Goal: Task Accomplishment & Management: Complete application form

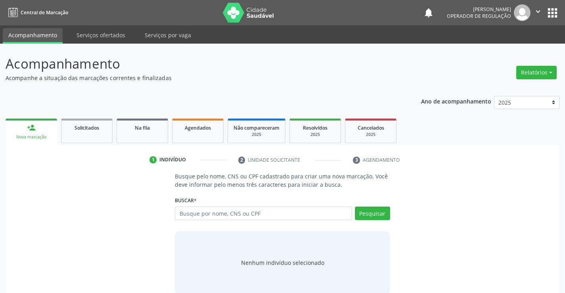
click at [220, 212] on input "text" at bounding box center [263, 212] width 177 height 13
click at [244, 217] on input "text" at bounding box center [263, 212] width 177 height 13
type input "706709217882620"
click at [372, 210] on button "Pesquisar" at bounding box center [372, 212] width 35 height 13
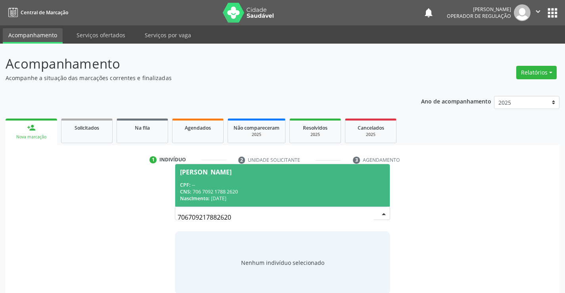
drag, startPoint x: 230, startPoint y: 213, endPoint x: 163, endPoint y: 213, distance: 67.0
click at [263, 186] on div "CPF: --" at bounding box center [282, 185] width 205 height 7
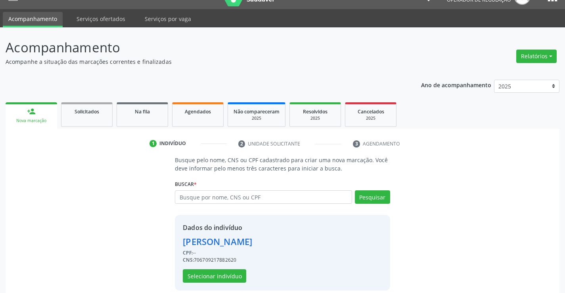
scroll to position [25, 0]
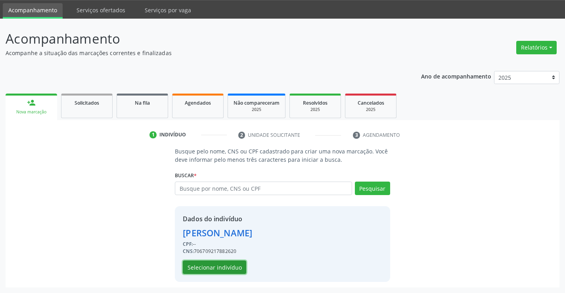
click at [206, 268] on button "Selecionar indivíduo" at bounding box center [214, 266] width 63 height 13
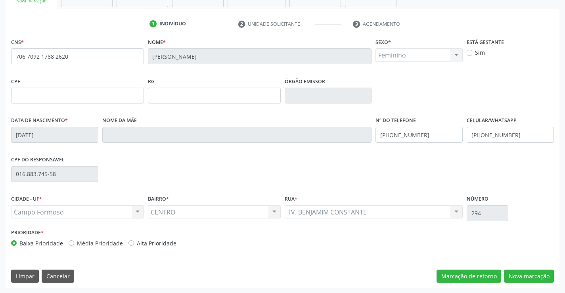
scroll to position [137, 0]
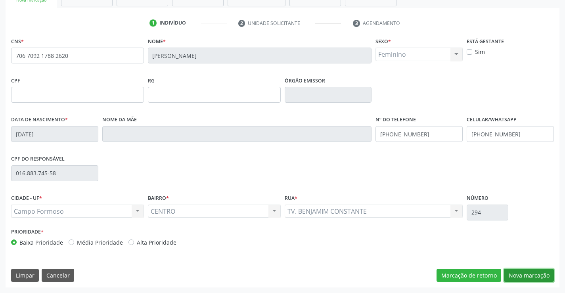
click at [531, 271] on button "Nova marcação" at bounding box center [529, 275] width 50 height 13
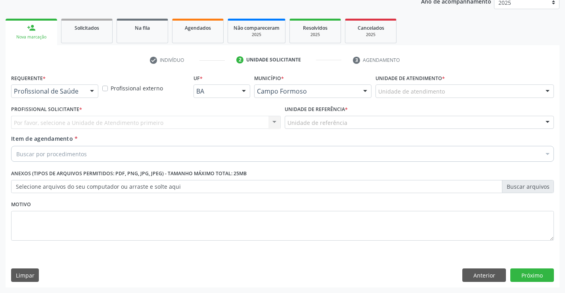
scroll to position [100, 0]
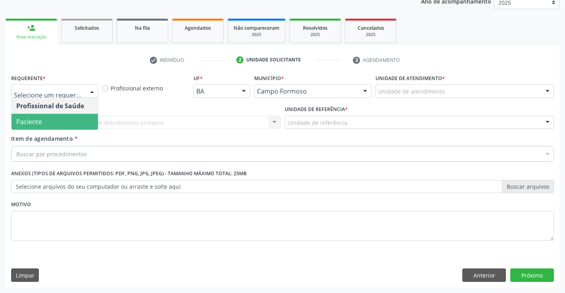
click at [49, 124] on span "Paciente" at bounding box center [54, 122] width 86 height 16
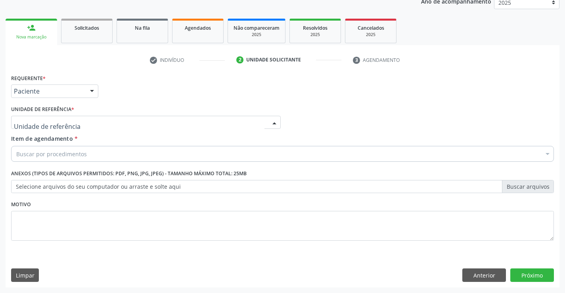
click at [78, 123] on div at bounding box center [145, 122] width 269 height 13
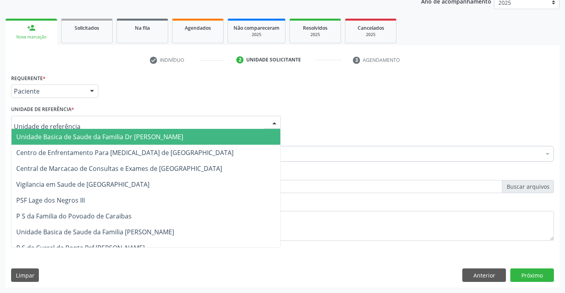
click at [94, 135] on span "Unidade Basica de Saude da Familia Dr [PERSON_NAME]" at bounding box center [99, 136] width 167 height 9
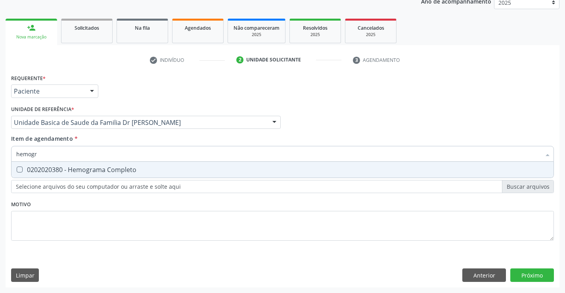
type input "hemogra"
click at [92, 169] on div "0202020380 - Hemograma Completo" at bounding box center [282, 169] width 532 height 6
checkbox Completo "true"
type input "hemogra"
click at [99, 137] on div "Item de agendamento * hemogra Desfazer seleção 0202020380 - Hemograma Completo …" at bounding box center [282, 146] width 543 height 25
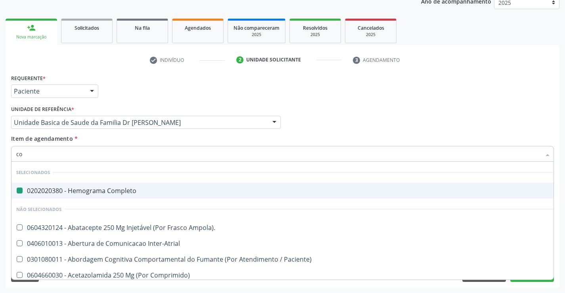
type input "col"
checkbox Completo "false"
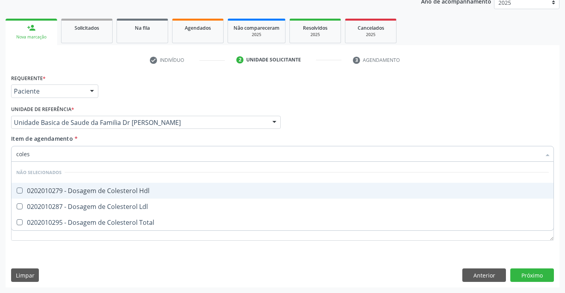
type input "colest"
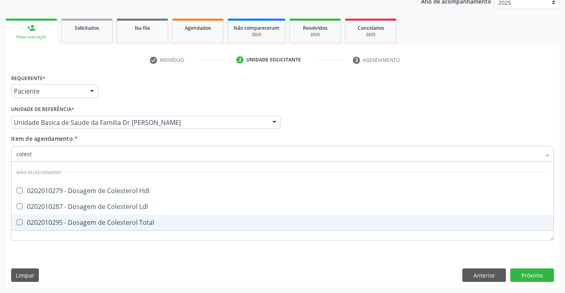
click at [116, 221] on div "0202010295 - Dosagem de Colesterol Total" at bounding box center [282, 222] width 532 height 6
checkbox Total "true"
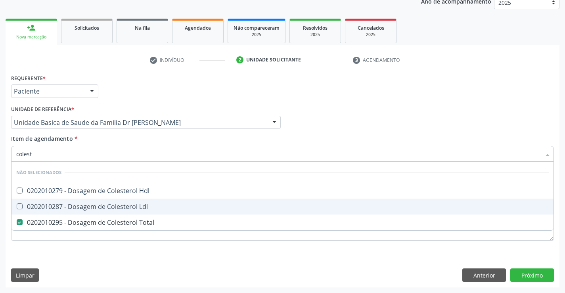
click at [116, 208] on div "0202010287 - Dosagem de Colesterol Ldl" at bounding box center [282, 206] width 532 height 6
checkbox Ldl "true"
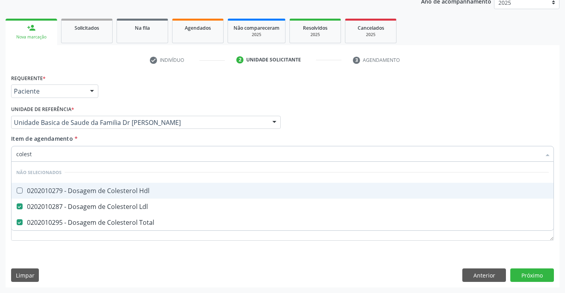
click at [111, 191] on div "0202010279 - Dosagem de Colesterol Hdl" at bounding box center [282, 190] width 532 height 6
checkbox Hdl "true"
click at [121, 135] on div "Item de agendamento * colest Desfazer seleção Não selecionados 0202010279 - Dos…" at bounding box center [282, 146] width 543 height 25
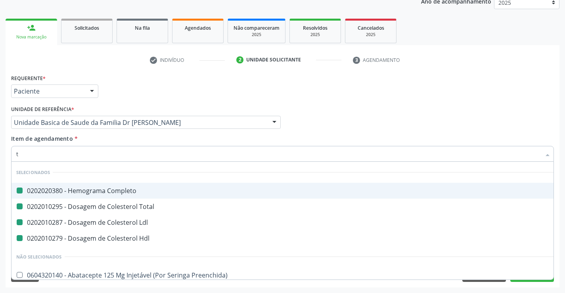
type input "tr"
checkbox Completo "false"
checkbox Ldl "false"
checkbox Total "false"
checkbox Hdl "false"
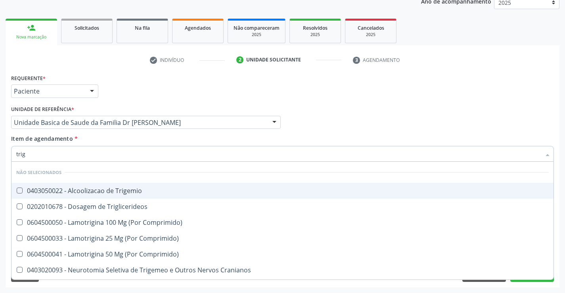
type input "trigl"
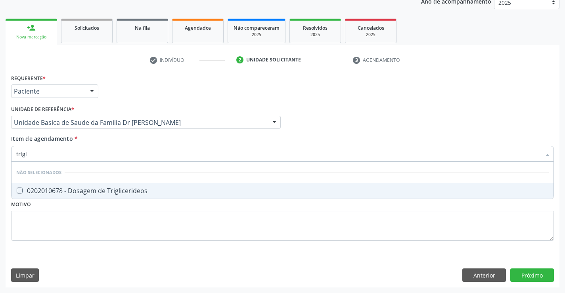
click at [119, 188] on div "0202010678 - Dosagem de Triglicerideos" at bounding box center [282, 190] width 532 height 6
checkbox Triglicerideos "true"
click at [124, 137] on div "Item de agendamento * trigl Desfazer seleção Não selecionados 0202010678 - Dosa…" at bounding box center [282, 146] width 543 height 25
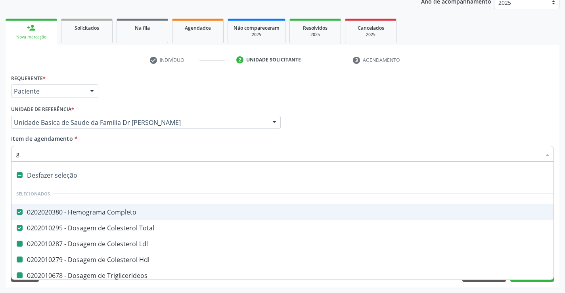
type input "gl"
checkbox Ldl "false"
checkbox Hdl "false"
checkbox Triglicerideos "false"
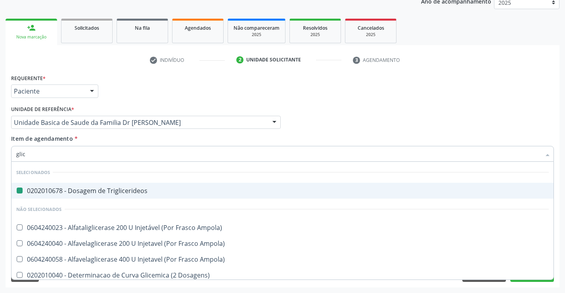
type input "glico"
checkbox Triglicerideos "false"
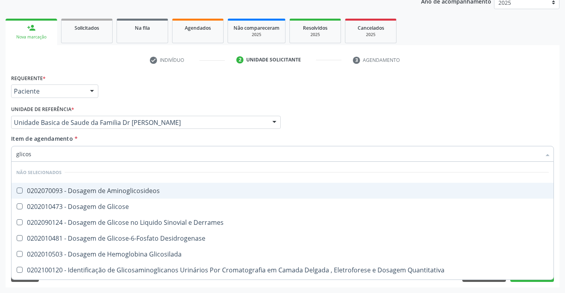
type input "glicose"
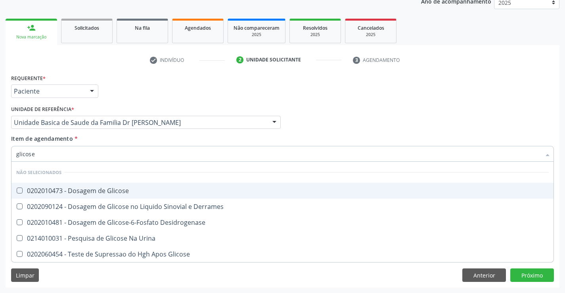
click at [133, 191] on div "0202010473 - Dosagem de Glicose" at bounding box center [282, 190] width 532 height 6
checkbox Glicose "true"
click at [140, 142] on div "Item de agendamento * glicose Desfazer seleção Não selecionados 0202010473 - Do…" at bounding box center [282, 146] width 543 height 25
checkbox Desidrogenase "true"
checkbox Urina "true"
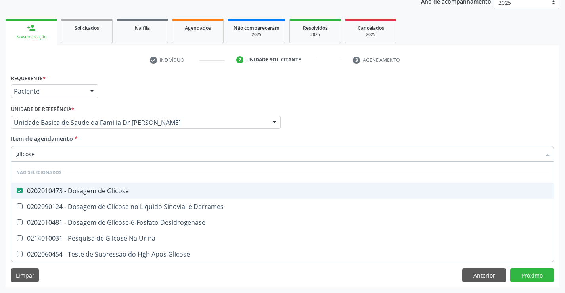
checkbox Glicose "true"
checkbox Derrames "true"
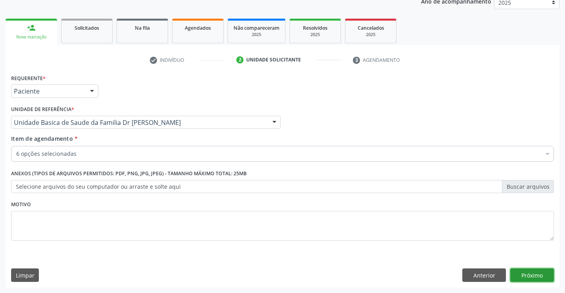
click at [537, 273] on button "Próximo" at bounding box center [532, 274] width 44 height 13
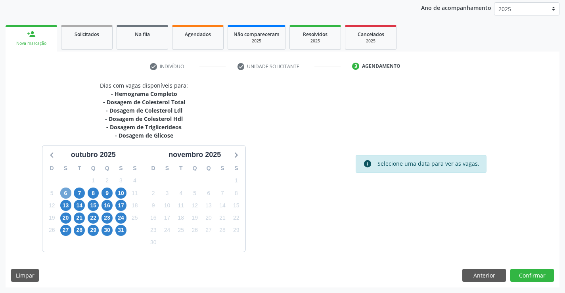
click at [68, 192] on span "6" at bounding box center [65, 192] width 11 height 11
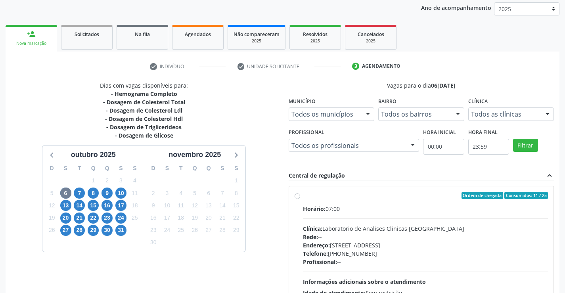
click at [399, 201] on label "Ordem de chegada Consumidos: 11 / 25 Horário: 07:00 Clínica: Laboratorio de Ana…" at bounding box center [425, 253] width 245 height 122
click at [300, 199] on input "Ordem de chegada Consumidos: 11 / 25 Horário: 07:00 Clínica: Laboratorio de Ana…" at bounding box center [297, 195] width 6 height 7
radio input "true"
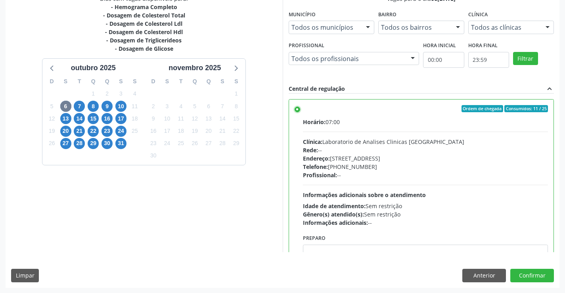
scroll to position [181, 0]
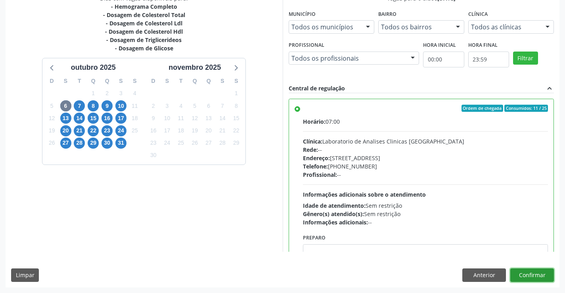
click at [525, 274] on button "Confirmar" at bounding box center [532, 274] width 44 height 13
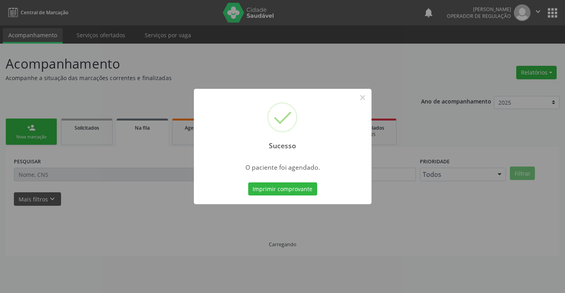
scroll to position [0, 0]
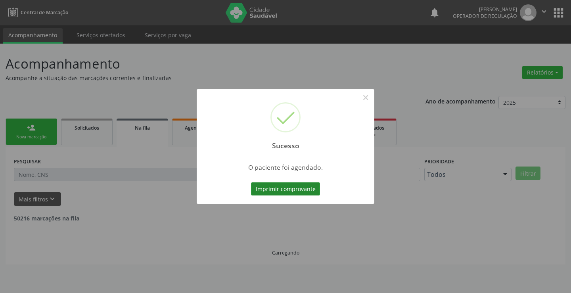
click at [283, 185] on button "Imprimir comprovante" at bounding box center [285, 188] width 69 height 13
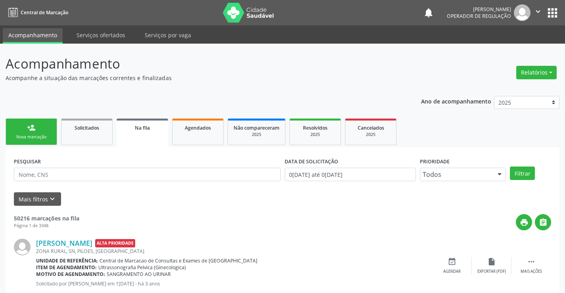
click at [32, 136] on div "Nova marcação" at bounding box center [31, 137] width 40 height 6
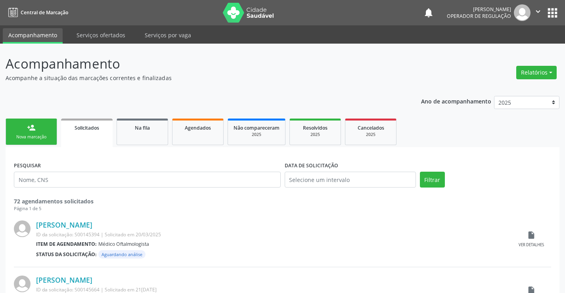
drag, startPoint x: 32, startPoint y: 136, endPoint x: 30, endPoint y: 129, distance: 7.3
click at [30, 129] on div "person_add" at bounding box center [31, 127] width 9 height 9
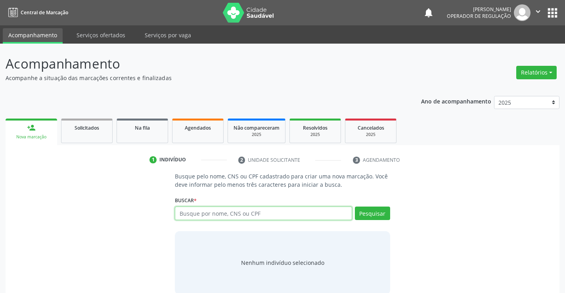
click at [242, 213] on input "text" at bounding box center [263, 212] width 177 height 13
type input "mikaela rodrigues bonfim"
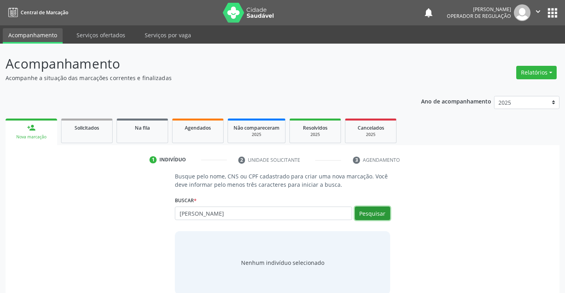
click at [376, 211] on button "Pesquisar" at bounding box center [372, 212] width 35 height 13
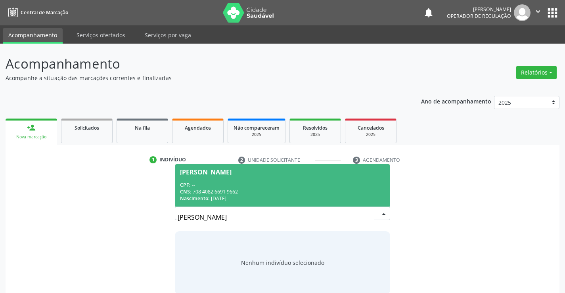
click at [250, 183] on div "CPF: --" at bounding box center [282, 185] width 205 height 7
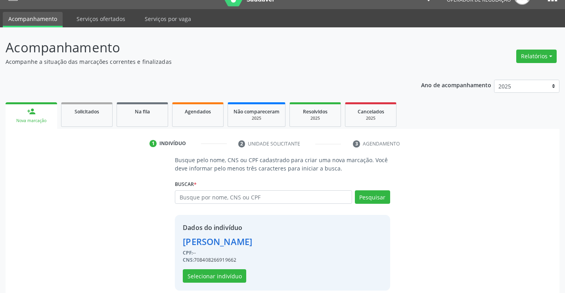
scroll to position [25, 0]
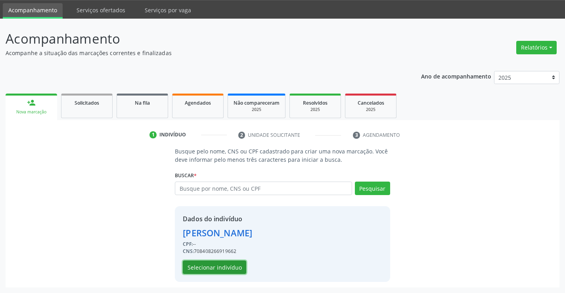
click at [213, 264] on button "Selecionar indivíduo" at bounding box center [214, 266] width 63 height 13
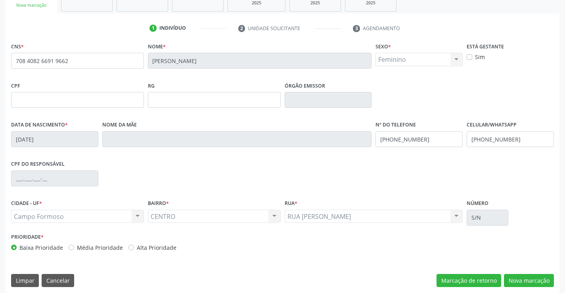
scroll to position [137, 0]
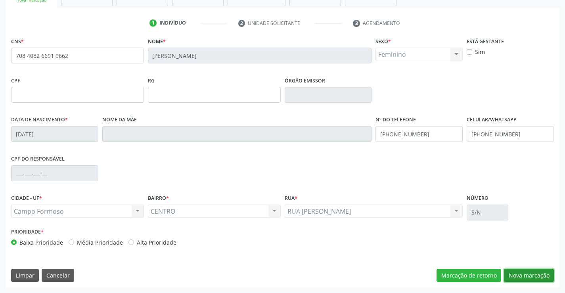
click at [524, 274] on button "Nova marcação" at bounding box center [529, 275] width 50 height 13
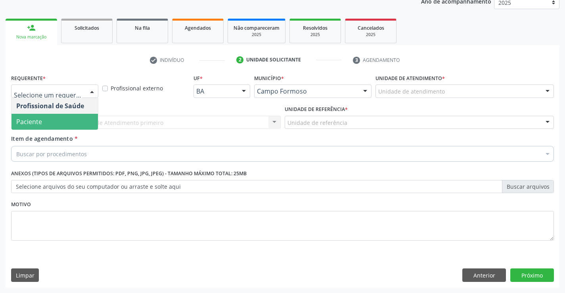
click at [41, 122] on span "Paciente" at bounding box center [29, 121] width 26 height 9
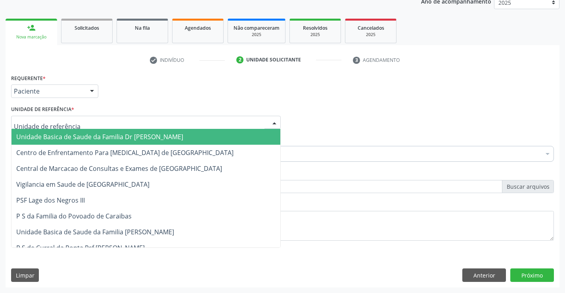
click at [102, 134] on span "Unidade Basica de Saude da Familia Dr [PERSON_NAME]" at bounding box center [99, 136] width 167 height 9
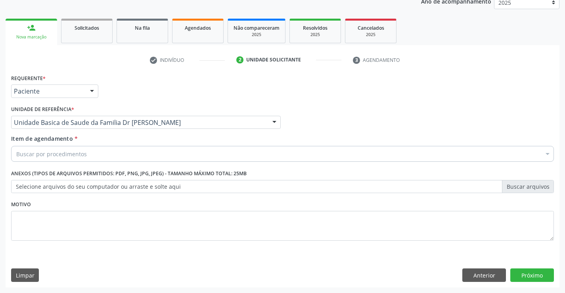
click at [99, 155] on div "Buscar por procedimentos" at bounding box center [282, 154] width 543 height 16
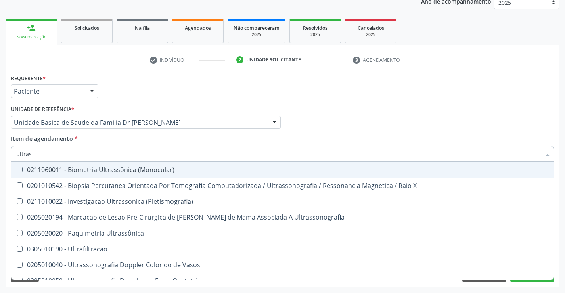
type input "ultrass"
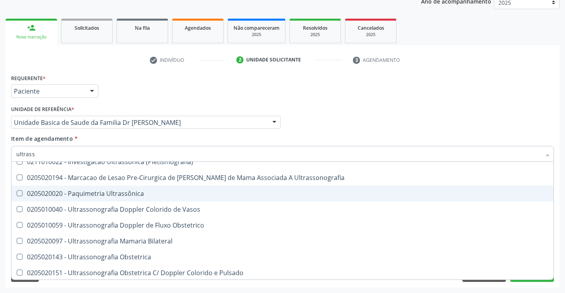
scroll to position [79, 0]
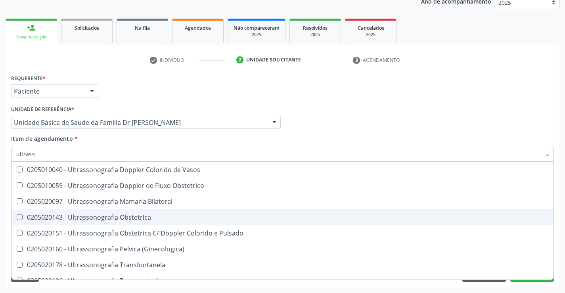
click at [153, 216] on div "0205020143 - Ultrassonografia Obstetrica" at bounding box center [282, 217] width 532 height 6
checkbox Obstetrica "true"
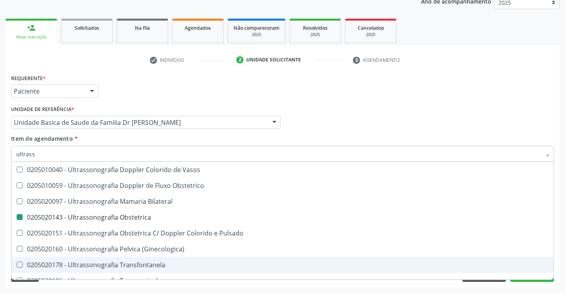
click at [560, 221] on div "Acompanhamento Acompanhe a situação das marcações correntes e finalizadas Relat…" at bounding box center [282, 118] width 565 height 349
checkbox X "true"
checkbox Obstetrica "false"
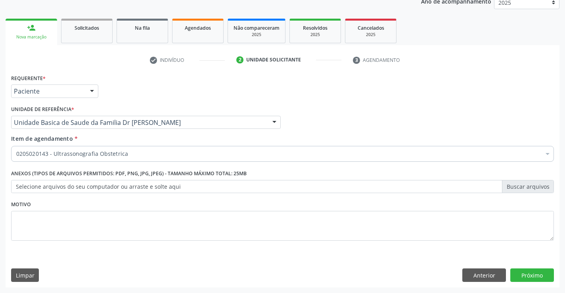
scroll to position [0, 0]
click at [529, 272] on button "Próximo" at bounding box center [532, 274] width 44 height 13
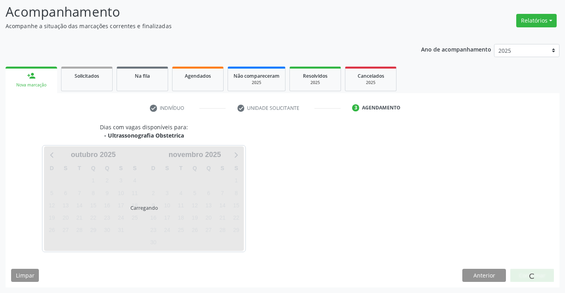
scroll to position [52, 0]
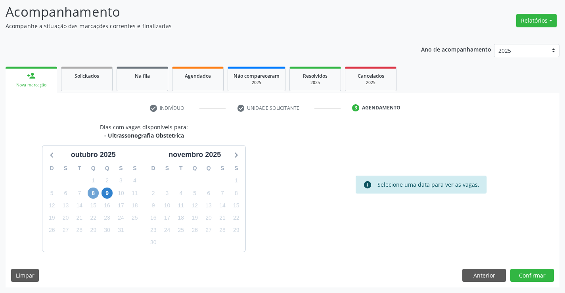
click at [91, 192] on span "8" at bounding box center [93, 192] width 11 height 11
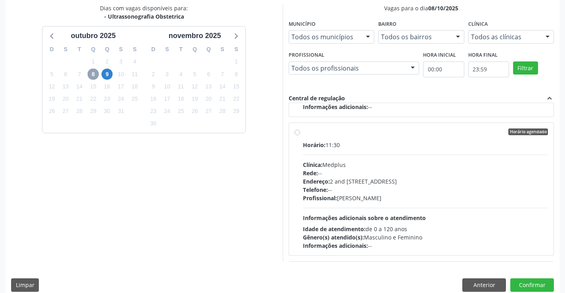
scroll to position [119, 0]
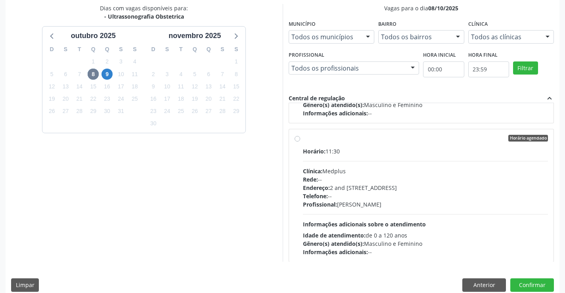
click at [342, 141] on div "Horário agendado" at bounding box center [425, 138] width 245 height 7
click at [300, 141] on input "Horário agendado Horário: 11:30 Clínica: Medplus Rede: -- Endereço: 2 and S 204…" at bounding box center [297, 138] width 6 height 7
radio input "true"
click at [530, 283] on button "Confirmar" at bounding box center [532, 284] width 44 height 13
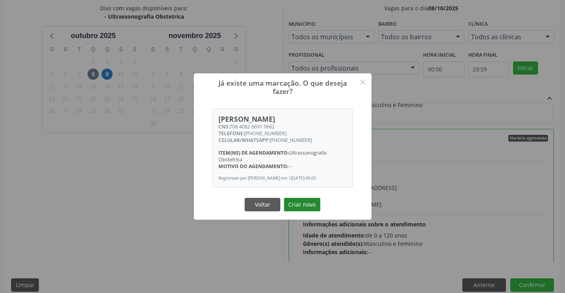
click at [304, 200] on button "Criar novo" at bounding box center [302, 204] width 36 height 13
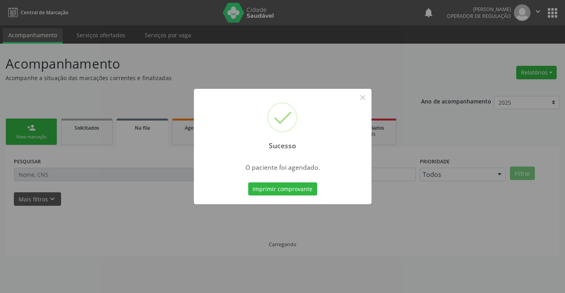
scroll to position [0, 0]
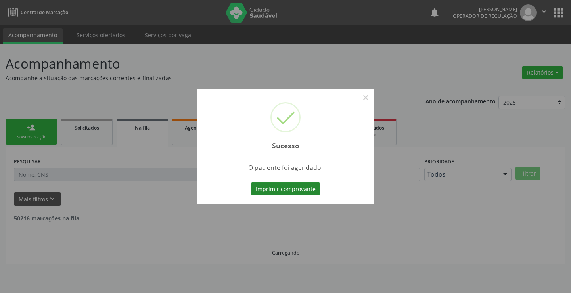
click at [292, 187] on button "Imprimir comprovante" at bounding box center [285, 188] width 69 height 13
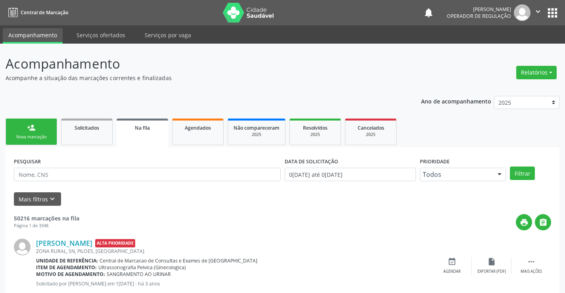
click at [34, 129] on div "person_add" at bounding box center [31, 127] width 9 height 9
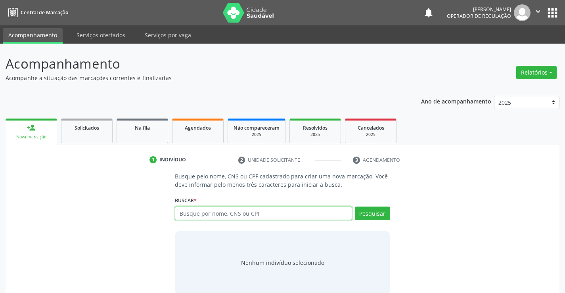
click at [287, 213] on input "text" at bounding box center [263, 212] width 177 height 13
type input "702303107391814"
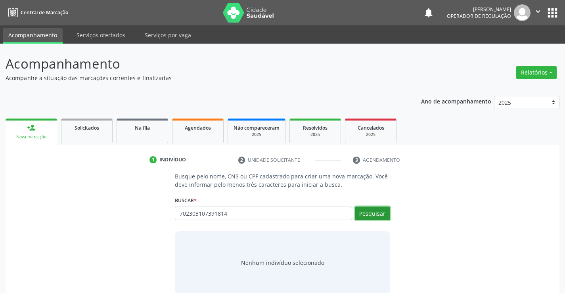
click at [375, 211] on button "Pesquisar" at bounding box center [372, 212] width 35 height 13
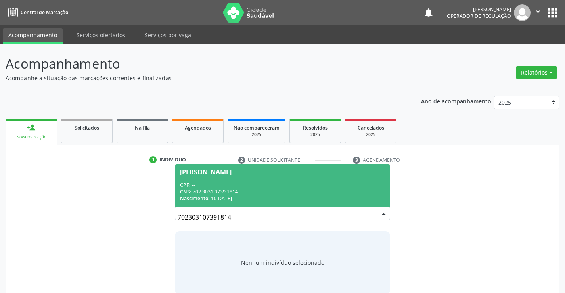
click at [224, 179] on span "Jose Roberto Alves de Souza CPF: -- CNS: 702 3031 0739 1814 Nascimento: 10/02/1…" at bounding box center [282, 185] width 214 height 42
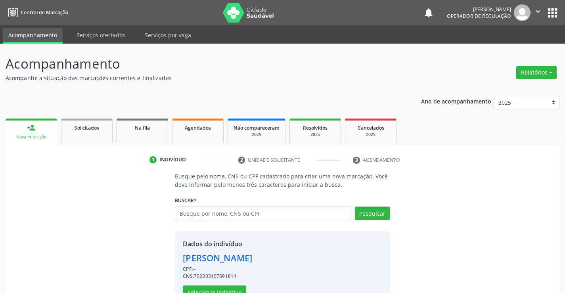
scroll to position [25, 0]
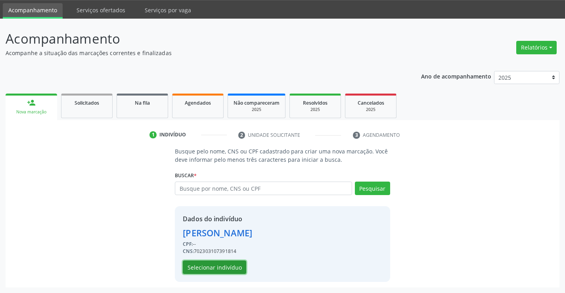
click at [212, 268] on button "Selecionar indivíduo" at bounding box center [214, 266] width 63 height 13
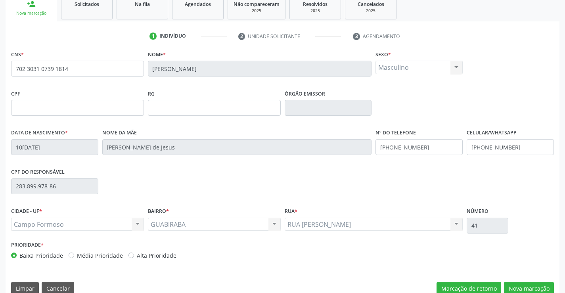
scroll to position [137, 0]
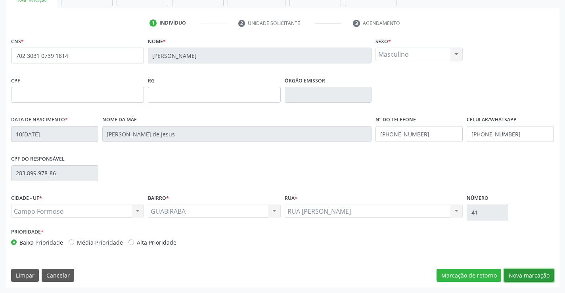
click at [527, 272] on button "Nova marcação" at bounding box center [529, 275] width 50 height 13
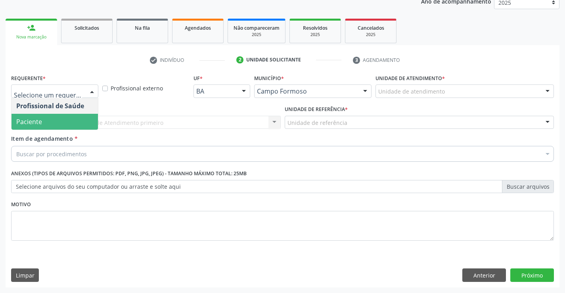
click at [38, 121] on span "Paciente" at bounding box center [29, 121] width 26 height 9
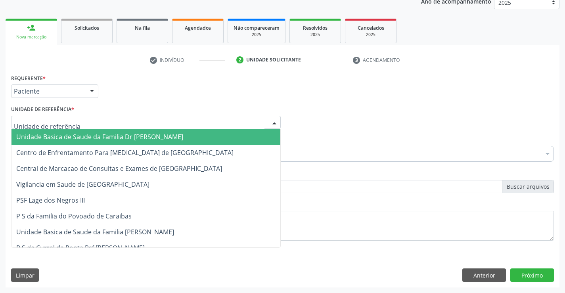
click at [62, 138] on span "Unidade Basica de Saude da Familia Dr [PERSON_NAME]" at bounding box center [99, 136] width 167 height 9
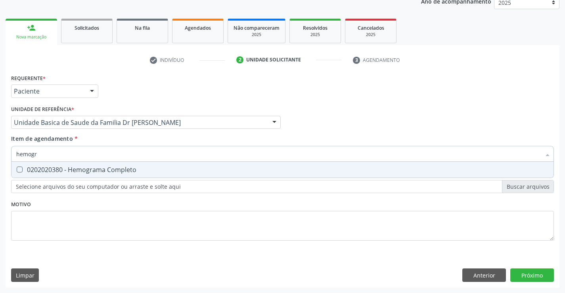
type input "hemogra"
click at [85, 167] on div "0202020380 - Hemograma Completo" at bounding box center [282, 169] width 532 height 6
checkbox Completo "true"
type input "hemogra"
click at [102, 141] on div "Item de agendamento * hemogra Desfazer seleção 0202020380 - Hemograma Completo …" at bounding box center [282, 146] width 543 height 25
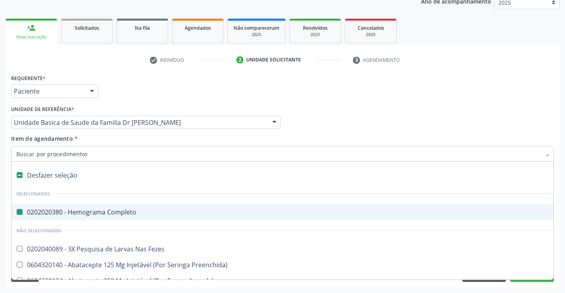
type input "u"
checkbox Completo "false"
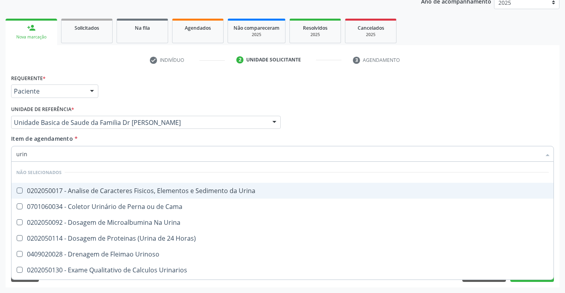
type input "urina"
click at [117, 194] on div "0202050017 - Analise de Caracteres Fisicos, Elementos e Sedimento da Urina" at bounding box center [282, 190] width 532 height 6
checkbox Urina "true"
type input "urina"
click at [138, 136] on div "Item de agendamento * urina Desfazer seleção Não selecionados 0202050017 - Anal…" at bounding box center [282, 146] width 543 height 25
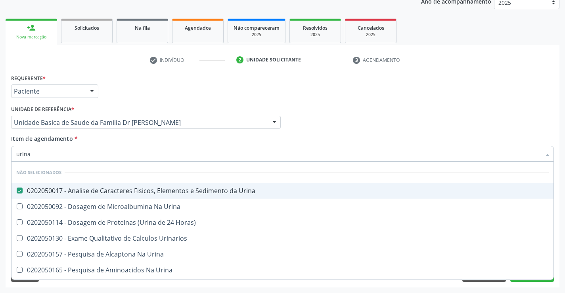
checkbox Urina "true"
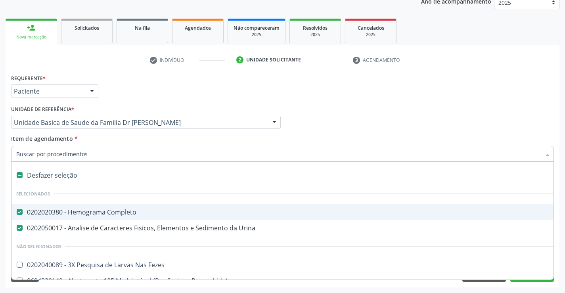
click at [117, 152] on input "Item de agendamento *" at bounding box center [278, 154] width 524 height 16
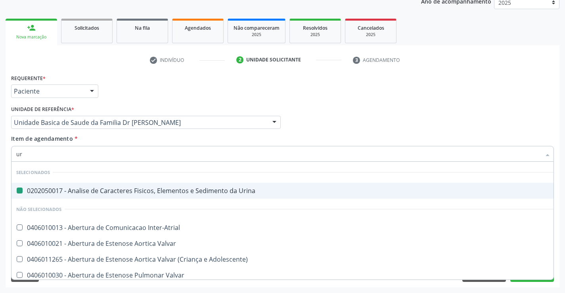
type input "ure"
checkbox Urina "false"
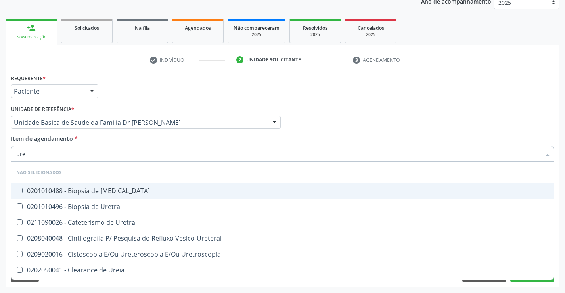
type input "urei"
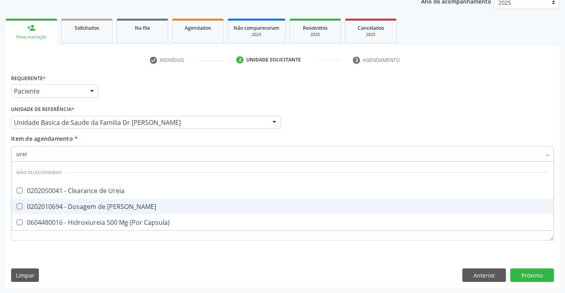
click at [129, 207] on div "0202010694 - Dosagem de [PERSON_NAME]" at bounding box center [282, 206] width 532 height 6
checkbox Ureia "true"
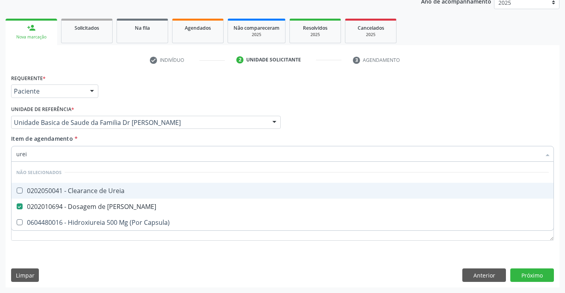
click at [134, 137] on div "Item de agendamento * urei Desfazer seleção Não selecionados 0202050041 - Clear…" at bounding box center [282, 146] width 543 height 25
checkbox Ureia "true"
checkbox Capsula\) "true"
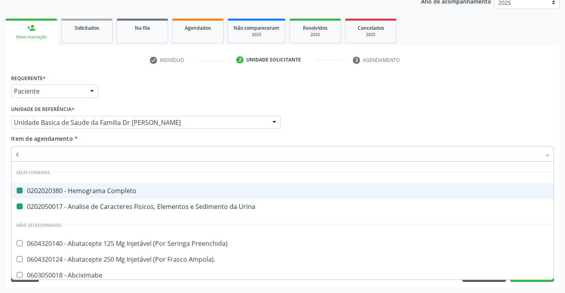
type input "cr"
checkbox Completo "false"
checkbox Urina "false"
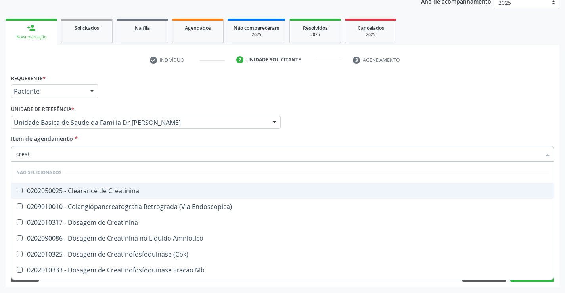
type input "creati"
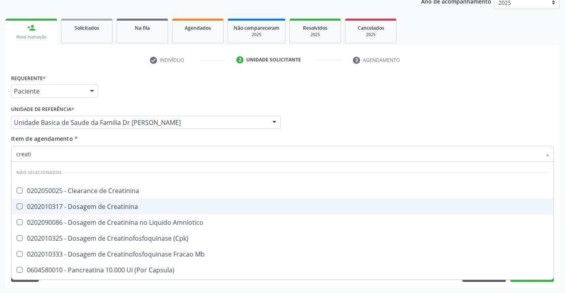
click at [126, 204] on div "0202010317 - Dosagem de Creatinina" at bounding box center [282, 206] width 532 height 6
checkbox Creatinina "true"
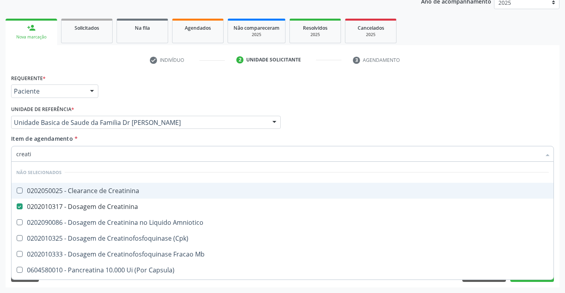
click at [122, 140] on div "Item de agendamento * creati Desfazer seleção Não selecionados 0202050025 - Cle…" at bounding box center [282, 146] width 543 height 25
checkbox Creatinina "true"
checkbox \(Cpk\) "true"
checkbox Amniotico "true"
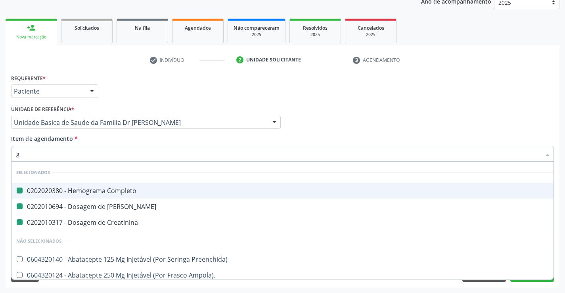
type input "gl"
checkbox Completo "false"
checkbox Ureia "false"
checkbox Creatinina "false"
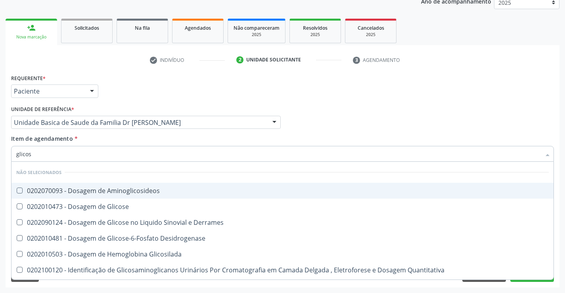
type input "glicose"
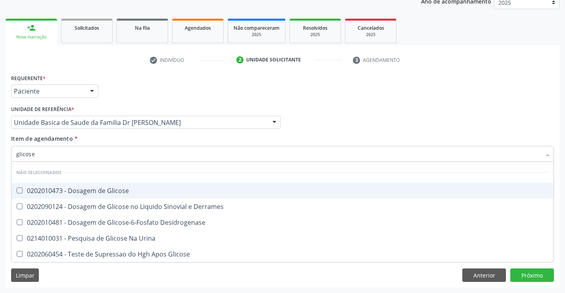
click at [122, 190] on div "0202010473 - Dosagem de Glicose" at bounding box center [282, 190] width 532 height 6
checkbox Glicose "true"
click at [98, 132] on div "Unidade de referência * Unidade Basica de Saude da Familia Dr Paulo Sudre Unida…" at bounding box center [145, 118] width 273 height 31
checkbox Derrames "true"
checkbox Desidrogenase "true"
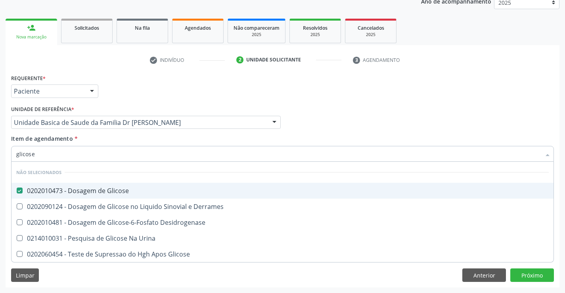
checkbox Glicose "true"
checkbox Urina "true"
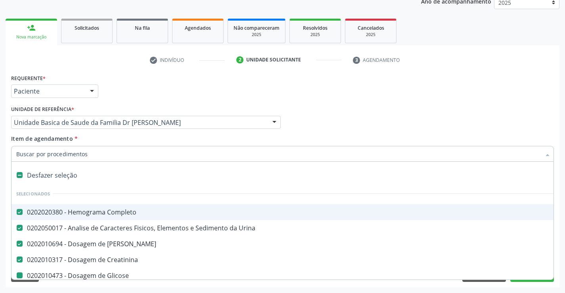
type input "t"
checkbox Glicose "false"
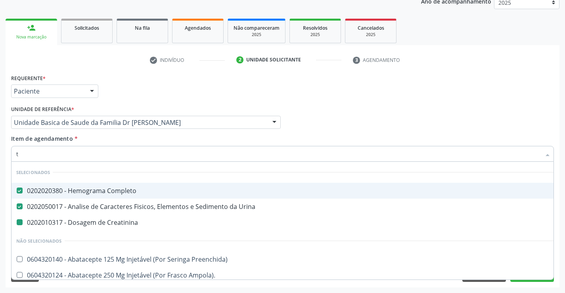
type input "te"
checkbox Creatinina "false"
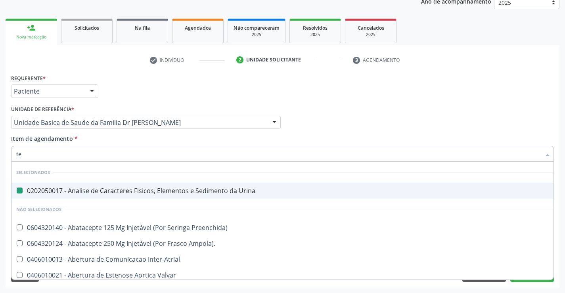
type input "tem"
checkbox Urina "false"
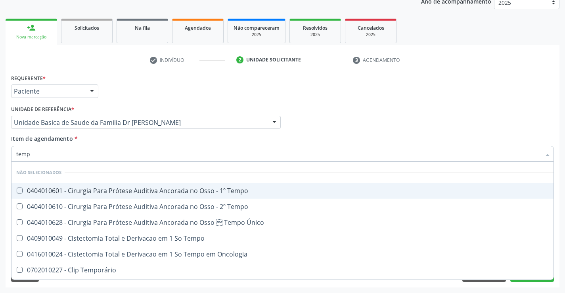
type input "tempo"
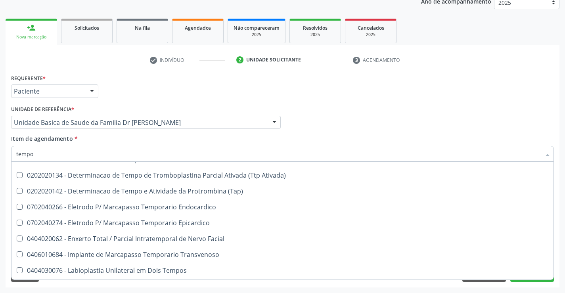
scroll to position [238, 0]
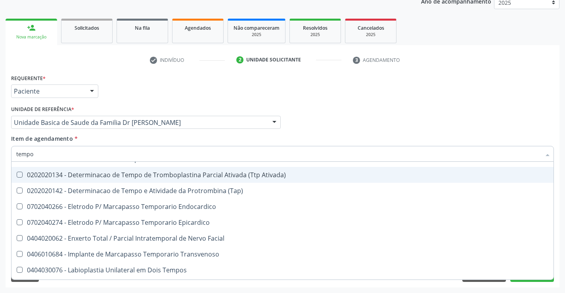
click at [256, 174] on div "0202020134 - Determinacao de Tempo de Tromboplastina Parcial Ativada (Ttp Ativa…" at bounding box center [299, 175] width 567 height 6
checkbox Ativada\) "true"
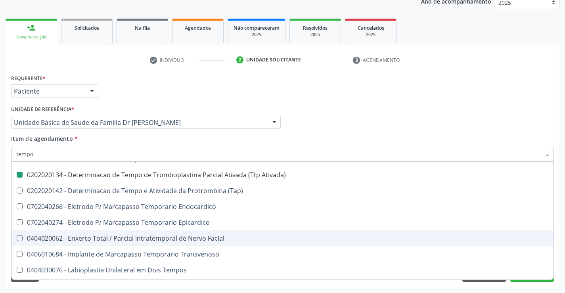
click at [559, 235] on div "Acompanhamento Acompanhe a situação das marcações correntes e finalizadas Relat…" at bounding box center [282, 118] width 565 height 349
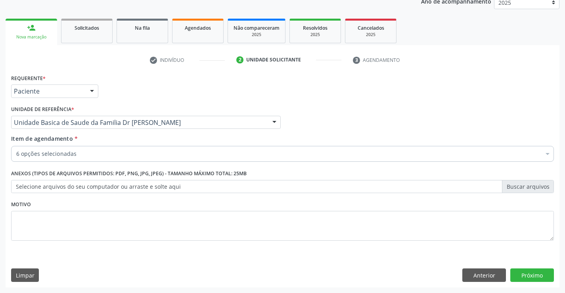
checkbox Completo "true"
checkbox Ureia "true"
checkbox Glicose "true"
checkbox Valvar "false"
checkbox Ativada\) "true"
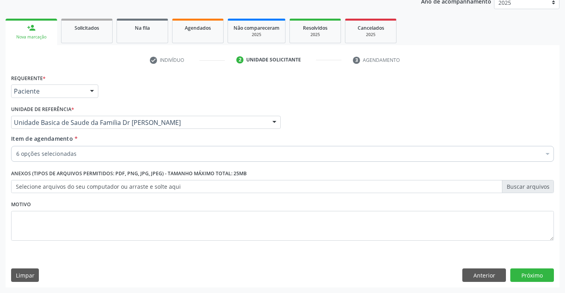
checkbox Creatinina "true"
checkbox Urina "true"
click at [533, 272] on button "Próximo" at bounding box center [532, 274] width 44 height 13
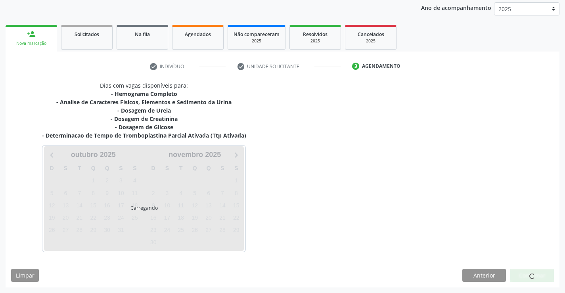
scroll to position [94, 0]
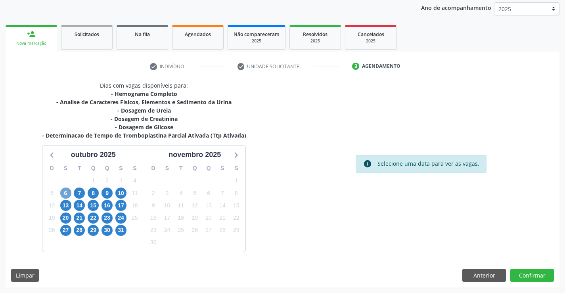
click at [66, 193] on span "6" at bounding box center [65, 192] width 11 height 11
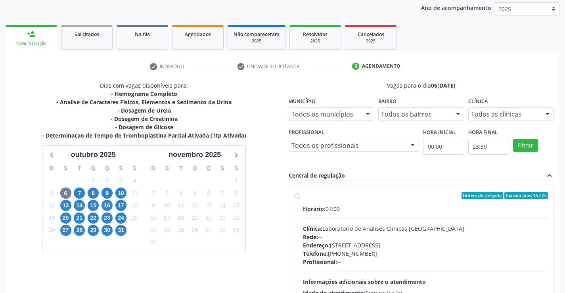
click at [359, 200] on label "Ordem de chegada Consumidos: 15 / 25 Horário: 07:00 Clínica: Laboratorio de Ana…" at bounding box center [425, 253] width 245 height 122
click at [300, 199] on input "Ordem de chegada Consumidos: 15 / 25 Horário: 07:00 Clínica: Laboratorio de Ana…" at bounding box center [297, 195] width 6 height 7
radio input "true"
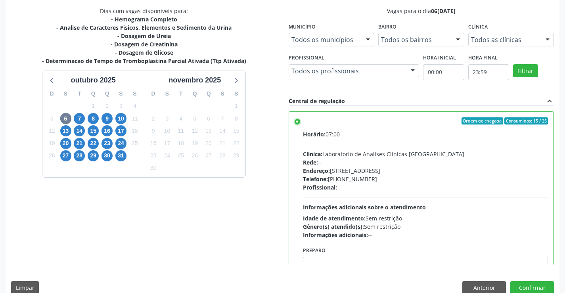
scroll to position [181, 0]
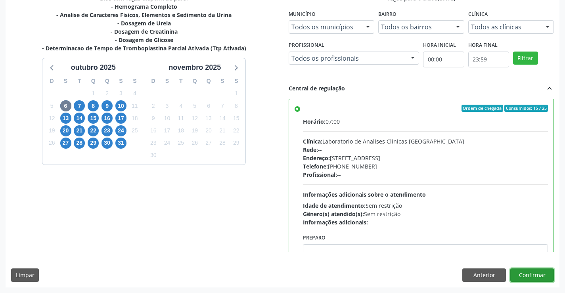
click at [531, 271] on button "Confirmar" at bounding box center [532, 274] width 44 height 13
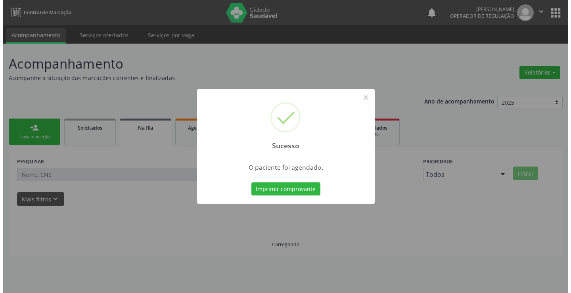
scroll to position [0, 0]
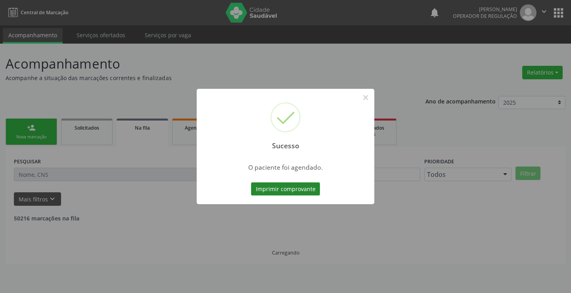
click at [287, 184] on button "Imprimir comprovante" at bounding box center [285, 188] width 69 height 13
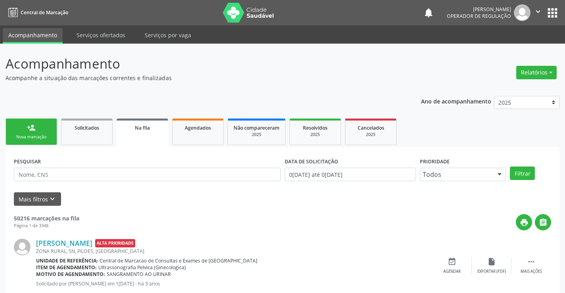
click at [46, 134] on link "person_add Nova marcação" at bounding box center [32, 132] width 52 height 27
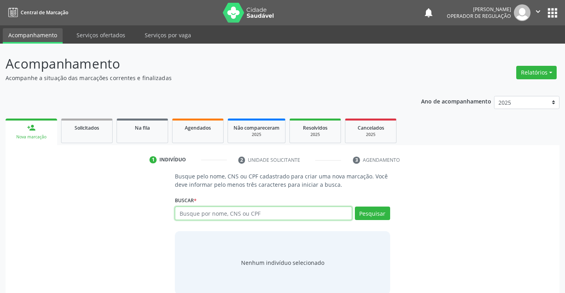
click at [239, 216] on input "text" at bounding box center [263, 212] width 177 height 13
type input "706400321661990"
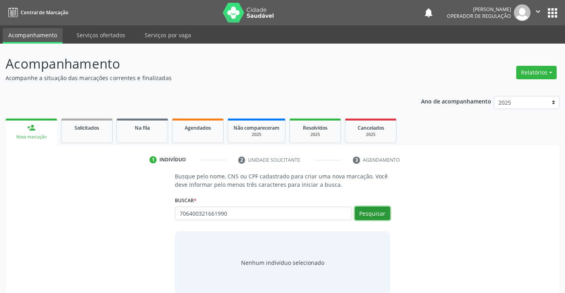
click at [374, 214] on button "Pesquisar" at bounding box center [372, 212] width 35 height 13
type input "706400321661990"
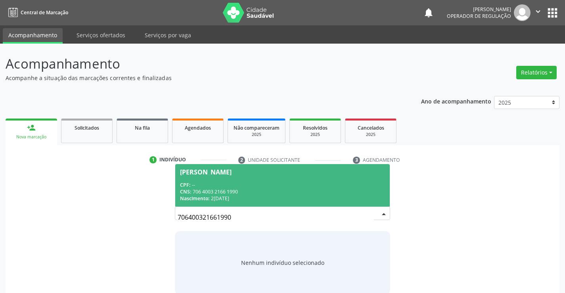
click at [292, 188] on div "CNS: 706 4003 2166 1990" at bounding box center [282, 191] width 205 height 7
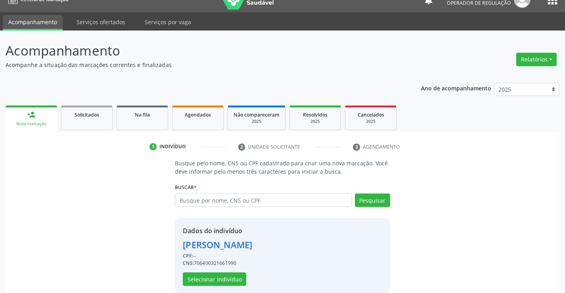
scroll to position [25, 0]
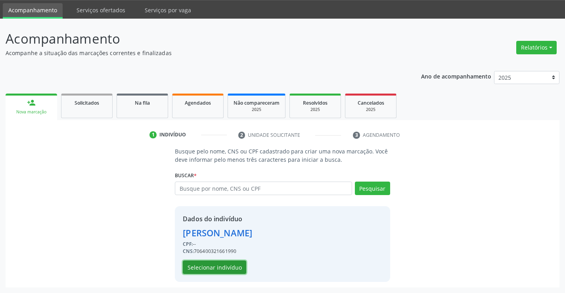
click at [211, 267] on button "Selecionar indivíduo" at bounding box center [214, 266] width 63 height 13
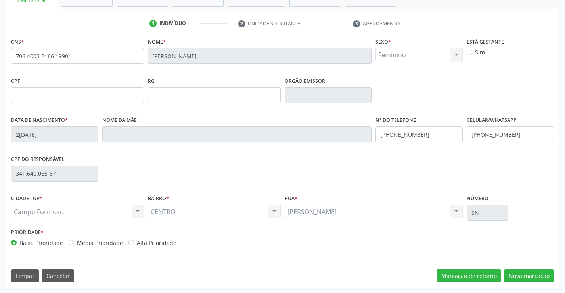
scroll to position [137, 0]
click at [524, 274] on button "Nova marcação" at bounding box center [529, 275] width 50 height 13
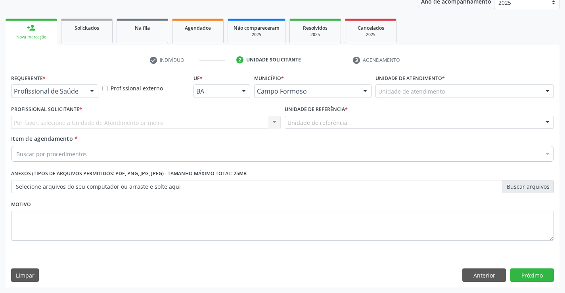
scroll to position [100, 0]
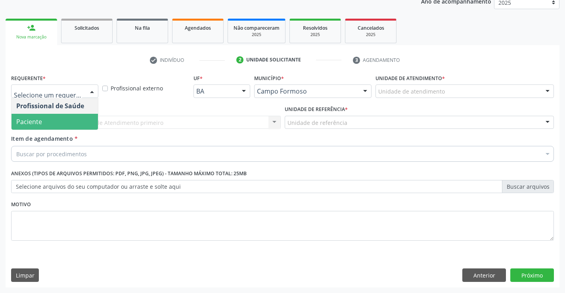
click at [38, 119] on span "Paciente" at bounding box center [29, 121] width 26 height 9
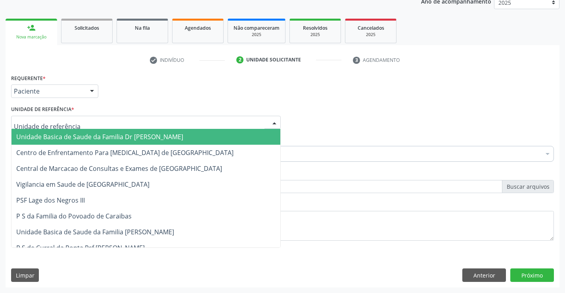
click at [53, 134] on span "Unidade Basica de Saude da Familia Dr [PERSON_NAME]" at bounding box center [99, 136] width 167 height 9
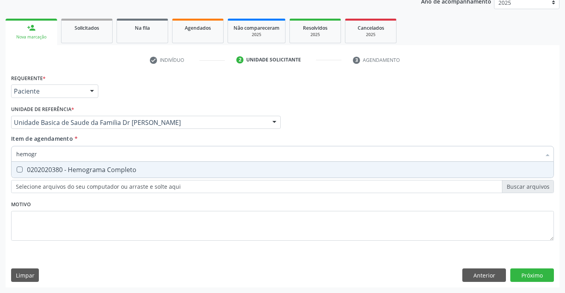
type input "hemogra"
click at [92, 169] on div "0202020380 - Hemograma Completo" at bounding box center [282, 169] width 532 height 6
checkbox Completo "true"
type input "hemogra"
click at [109, 138] on div "Item de agendamento * hemogra Desfazer seleção 0202020380 - Hemograma Completo …" at bounding box center [282, 146] width 543 height 25
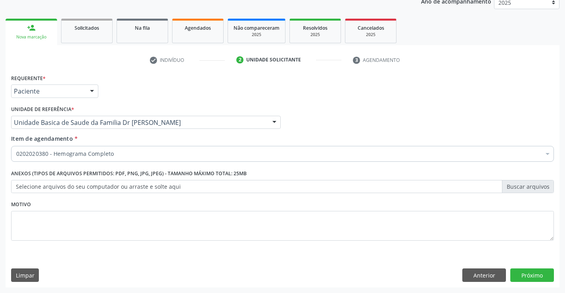
click at [109, 161] on div "0202020380 - Hemograma Completo" at bounding box center [282, 154] width 543 height 16
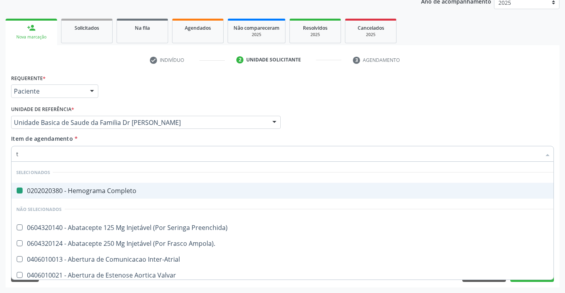
type input "tg"
checkbox Completo "false"
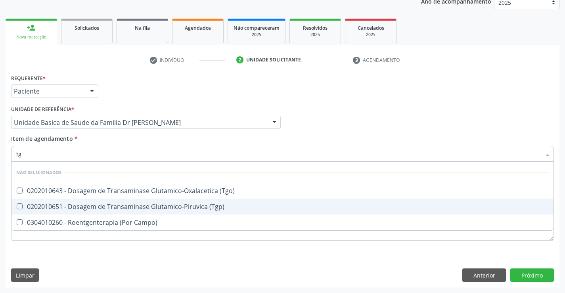
click at [148, 205] on div "0202010651 - Dosagem de Transaminase Glutamico-Piruvica (Tgp)" at bounding box center [282, 206] width 532 height 6
checkbox \(Tgp\) "true"
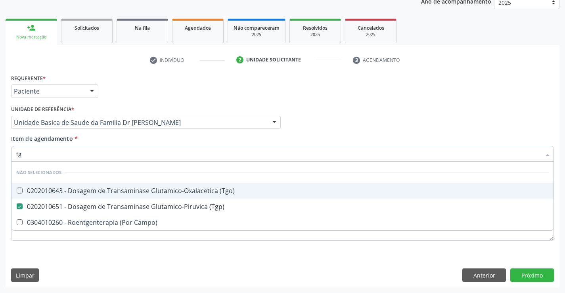
click at [147, 191] on div "0202010643 - Dosagem de Transaminase Glutamico-Oxalacetica (Tgo)" at bounding box center [282, 190] width 532 height 6
checkbox \(Tgo\) "true"
type input "tg"
click at [152, 139] on div "Item de agendamento * tg Desfazer seleção Não selecionados 0202010643 - Dosagem…" at bounding box center [282, 146] width 543 height 25
checkbox Campo\) "true"
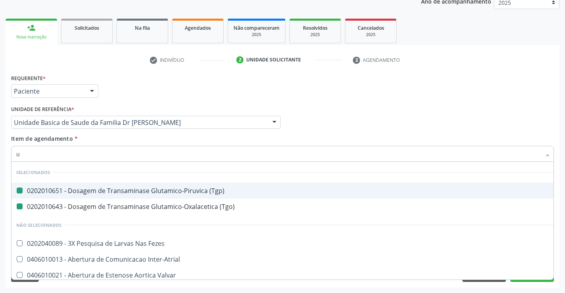
type input "ur"
checkbox \(Tgp\) "false"
checkbox \(Tgo\) "false"
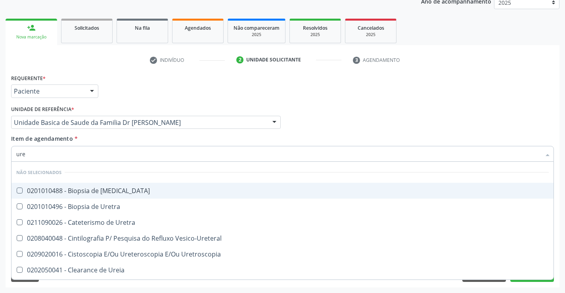
type input "urei"
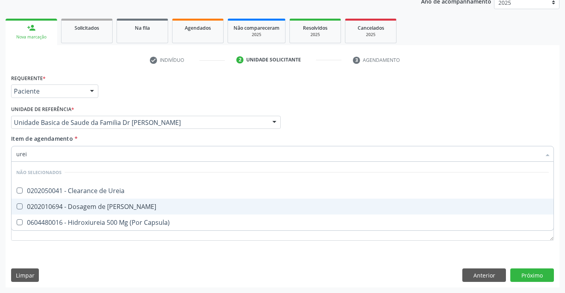
click at [130, 206] on div "0202010694 - Dosagem de [PERSON_NAME]" at bounding box center [282, 206] width 532 height 6
checkbox Ureia "true"
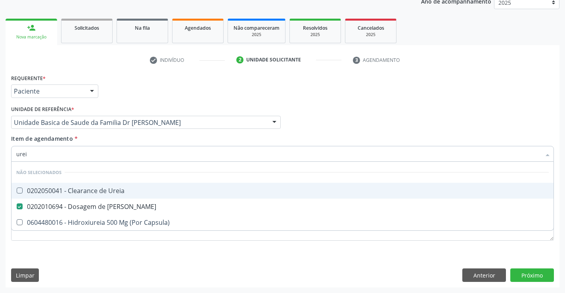
type input "urei"
click at [104, 137] on div "Item de agendamento * urei Desfazer seleção Não selecionados 0202050041 - Clear…" at bounding box center [282, 146] width 543 height 25
checkbox Ureia "true"
checkbox Capsula\) "true"
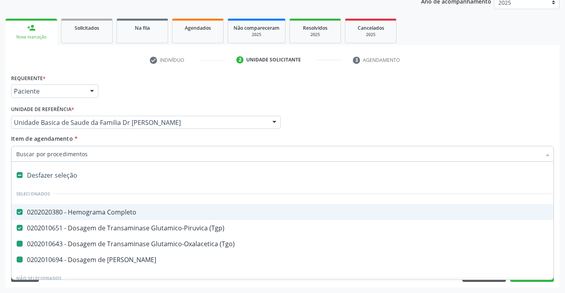
type input "v"
checkbox \(Tgo\) "false"
checkbox Ureia "false"
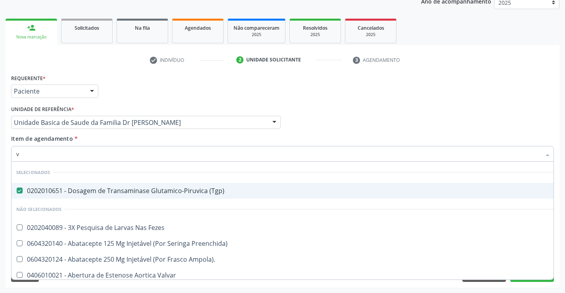
checkbox Fezes "true"
checkbox Preenchida\) "true"
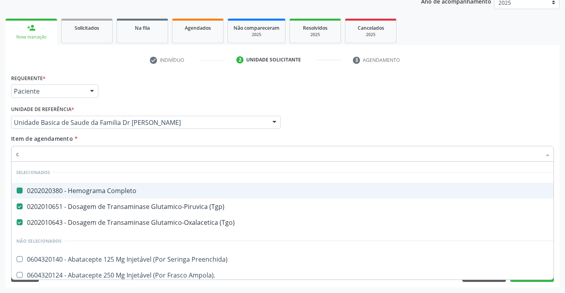
type input "cr"
checkbox Completo "false"
checkbox \(Tgo\) "false"
checkbox \(Tgp\) "false"
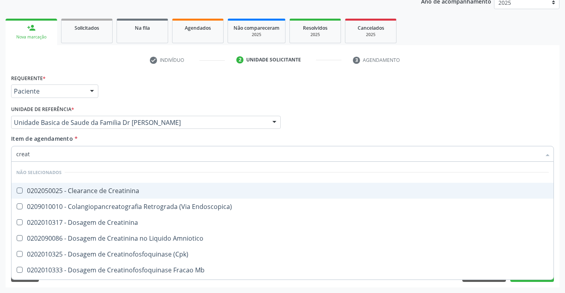
type input "creati"
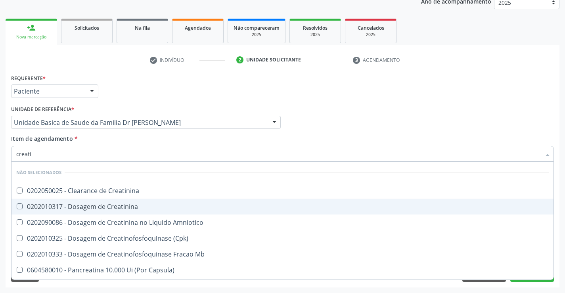
click at [113, 206] on div "0202010317 - Dosagem de Creatinina" at bounding box center [282, 206] width 532 height 6
checkbox Creatinina "true"
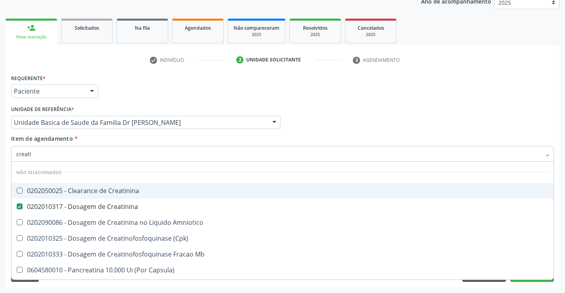
click at [91, 107] on div "Unidade de referência * Unidade Basica de Saude da Familia Dr Paulo Sudre Unida…" at bounding box center [145, 115] width 269 height 25
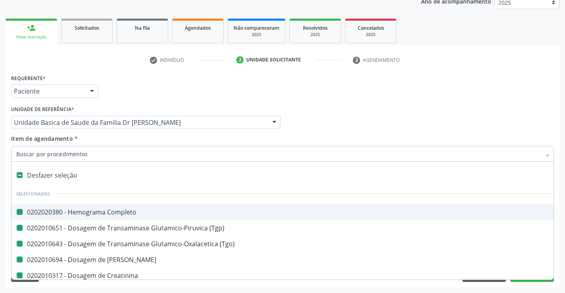
type input "b"
checkbox Completo "false"
checkbox \(Tgo\) "false"
checkbox \(Tgp\) "false"
checkbox Creatinina "false"
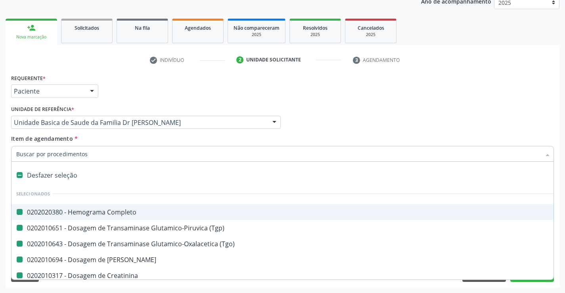
checkbox Ureia "false"
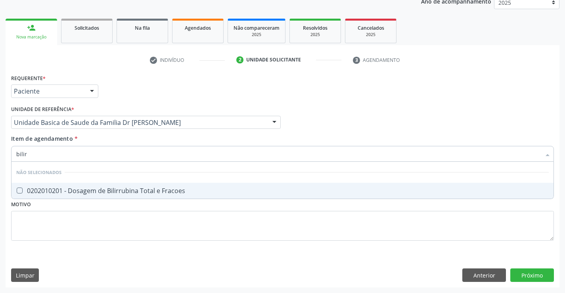
type input "bilirr"
click at [100, 189] on div "0202010201 - Dosagem de Bilirrubina Total e Fracoes" at bounding box center [282, 190] width 532 height 6
checkbox Fracoes "true"
click at [101, 137] on div "Item de agendamento * bilirr Desfazer seleção Não selecionados 0202010201 - Dos…" at bounding box center [282, 146] width 543 height 25
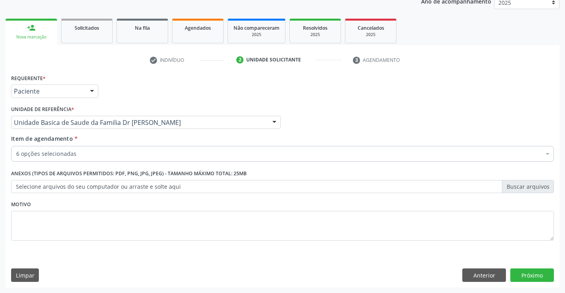
click at [99, 160] on div "6 opções selecionadas" at bounding box center [282, 154] width 543 height 16
click at [561, 216] on div "Acompanhamento Acompanhe a situação das marcações correntes e finalizadas Relat…" at bounding box center [282, 118] width 565 height 349
click at [526, 274] on button "Próximo" at bounding box center [532, 274] width 44 height 13
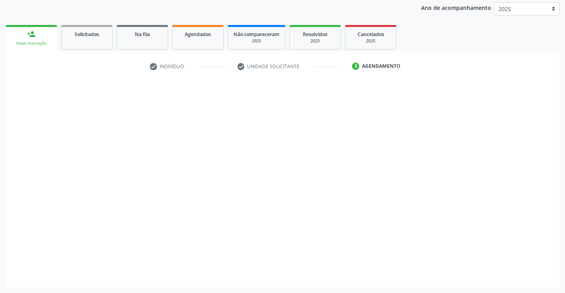
scroll to position [94, 0]
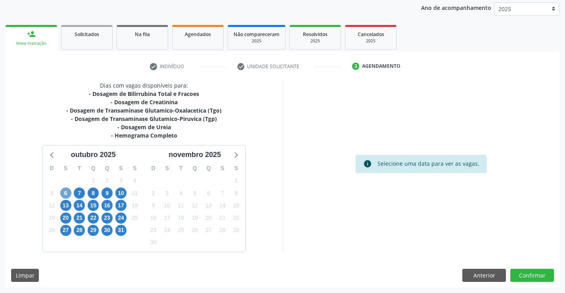
click at [69, 191] on span "6" at bounding box center [65, 192] width 11 height 11
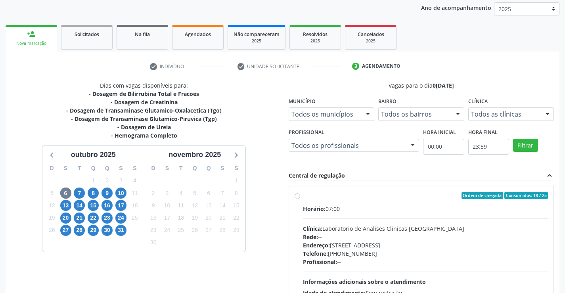
click at [404, 195] on div "Ordem de chegada Consumidos: 18 / 25" at bounding box center [425, 195] width 245 height 7
click at [300, 195] on input "Ordem de chegada Consumidos: 18 / 25 Horário: 07:00 Clínica: Laboratorio de Ana…" at bounding box center [297, 195] width 6 height 7
radio input "true"
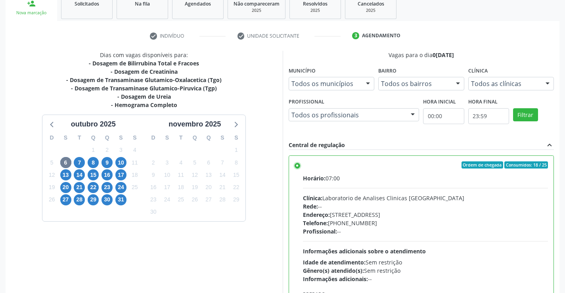
scroll to position [181, 0]
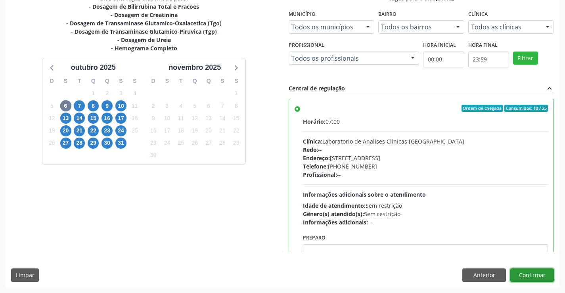
click at [525, 271] on button "Confirmar" at bounding box center [532, 274] width 44 height 13
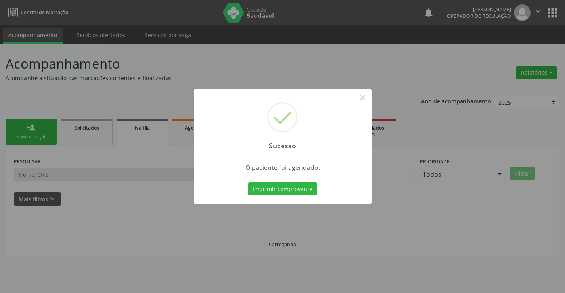
scroll to position [0, 0]
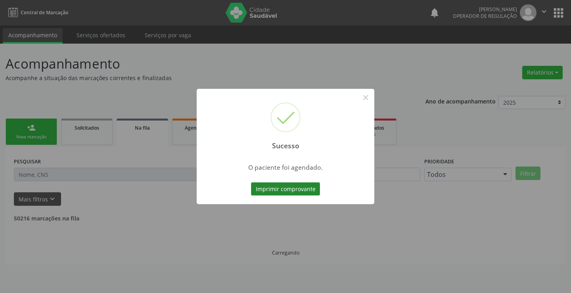
click at [277, 185] on button "Imprimir comprovante" at bounding box center [285, 188] width 69 height 13
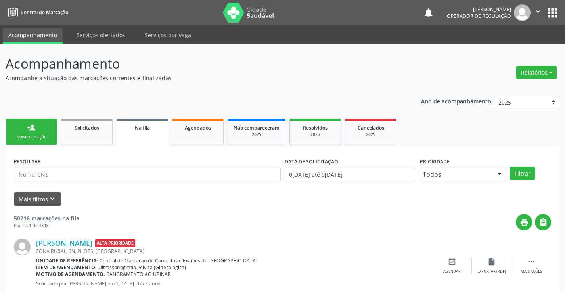
click at [38, 123] on link "person_add Nova marcação" at bounding box center [32, 132] width 52 height 27
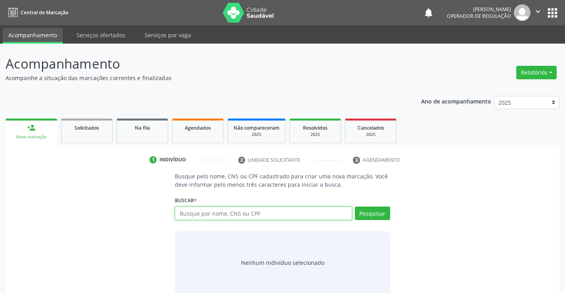
click at [240, 212] on input "text" at bounding box center [263, 212] width 177 height 13
type input "700108925359220"
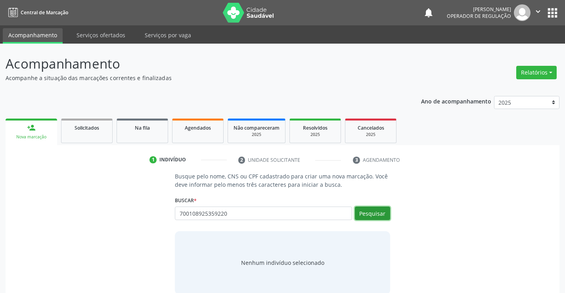
click at [371, 213] on button "Pesquisar" at bounding box center [372, 212] width 35 height 13
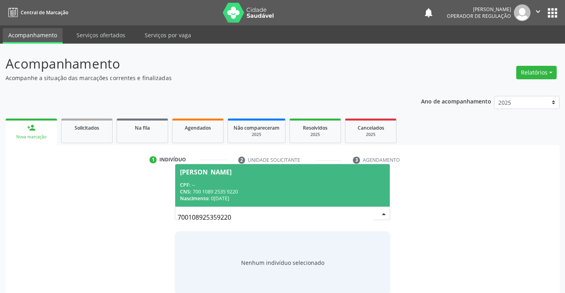
click at [277, 182] on div "CPF: --" at bounding box center [282, 185] width 205 height 7
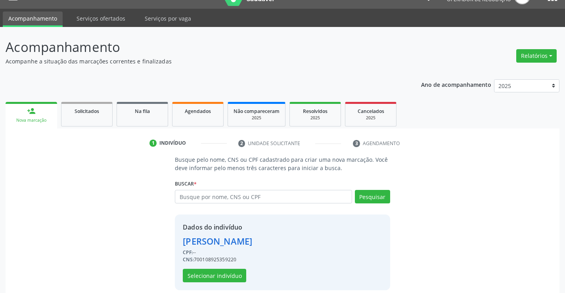
scroll to position [25, 0]
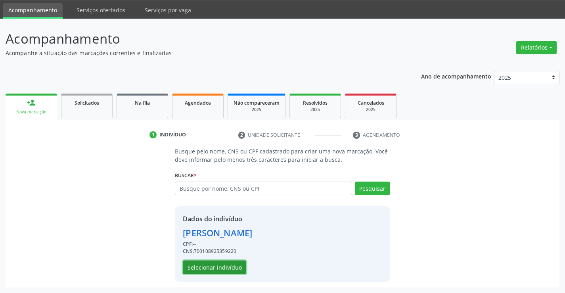
click at [212, 266] on button "Selecionar indivíduo" at bounding box center [214, 266] width 63 height 13
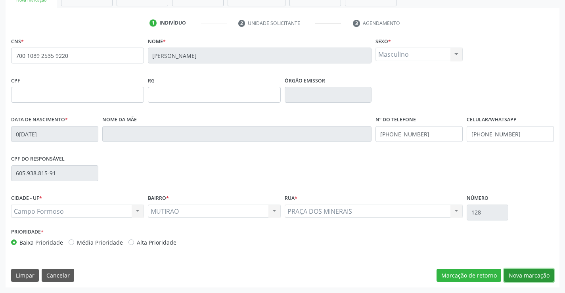
click at [535, 275] on button "Nova marcação" at bounding box center [529, 275] width 50 height 13
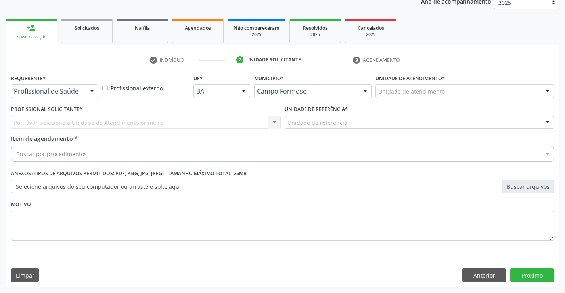
scroll to position [100, 0]
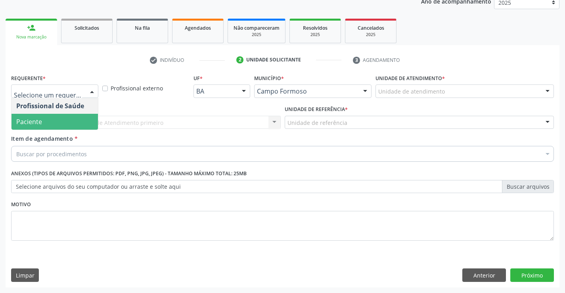
click at [50, 119] on span "Paciente" at bounding box center [54, 122] width 86 height 16
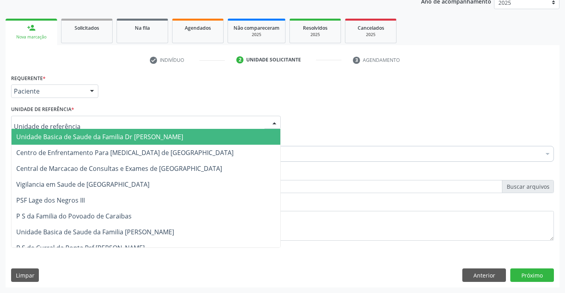
click at [55, 132] on span "Unidade Basica de Saude da Familia Dr [PERSON_NAME]" at bounding box center [145, 137] width 269 height 16
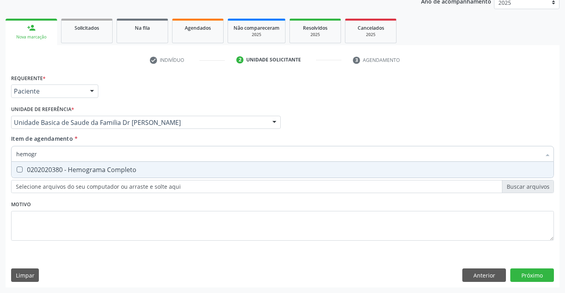
type input "hemogra"
click at [73, 170] on div "0202020380 - Hemograma Completo" at bounding box center [282, 169] width 532 height 6
checkbox Completo "true"
type input "hemogra"
click at [108, 136] on div "Item de agendamento * hemogra Desfazer seleção 0202020380 - Hemograma Completo …" at bounding box center [282, 146] width 543 height 25
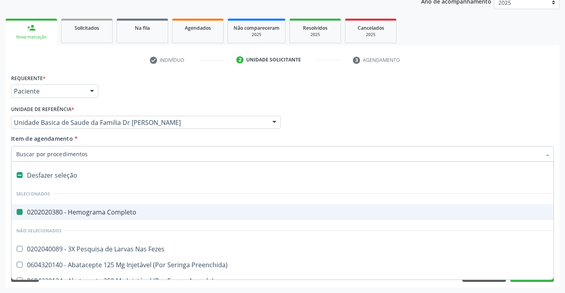
type input "u"
checkbox Completo "false"
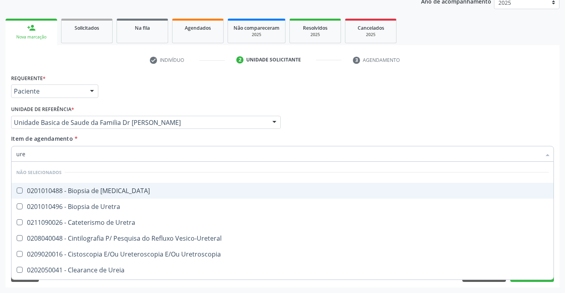
type input "urei"
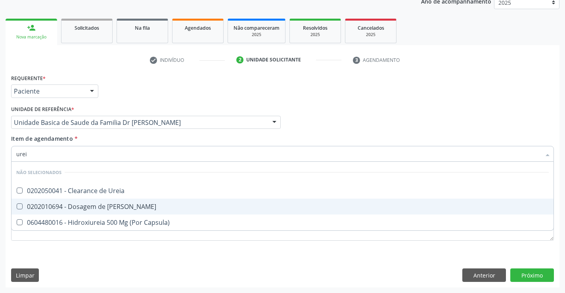
click at [92, 208] on div "0202010694 - Dosagem de [PERSON_NAME]" at bounding box center [282, 206] width 532 height 6
checkbox Ureia "true"
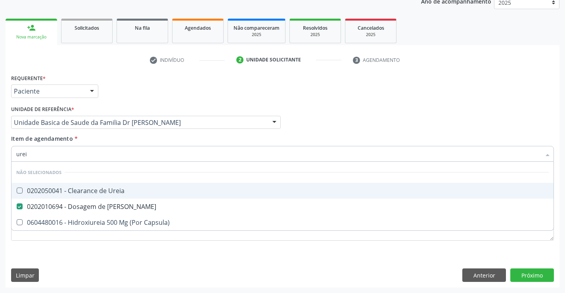
type input "urei"
click at [106, 139] on div "Item de agendamento * urei Desfazer seleção Não selecionados 0202050041 - Clear…" at bounding box center [282, 146] width 543 height 25
checkbox Ureia "true"
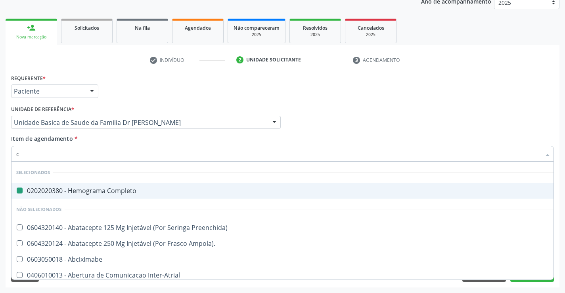
type input "cr"
checkbox Completo "false"
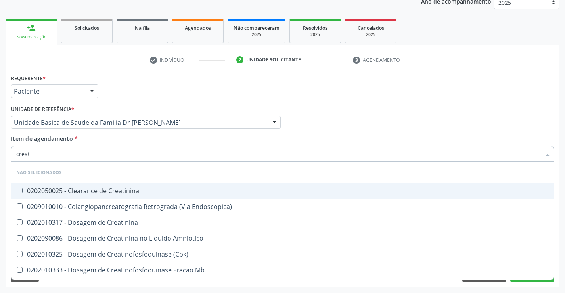
type input "creati"
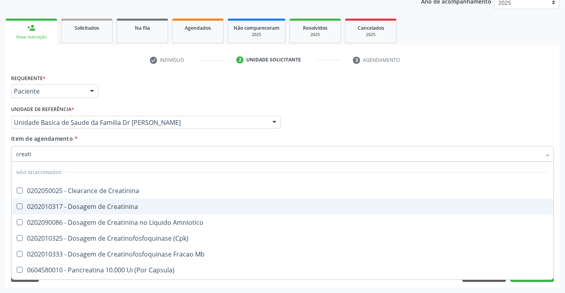
click at [117, 206] on div "0202010317 - Dosagem de Creatinina" at bounding box center [282, 206] width 532 height 6
checkbox Creatinina "true"
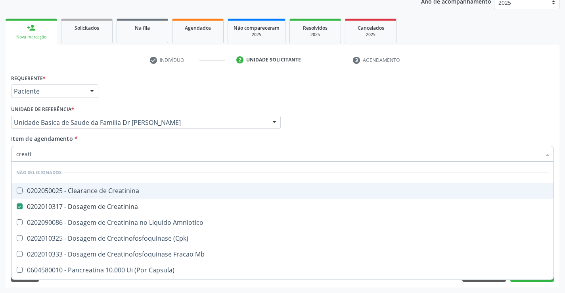
click at [111, 139] on div "Item de agendamento * creati Desfazer seleção Não selecionados 0202050025 - Cle…" at bounding box center [282, 146] width 543 height 25
checkbox Creatinina "true"
checkbox Amniotico "true"
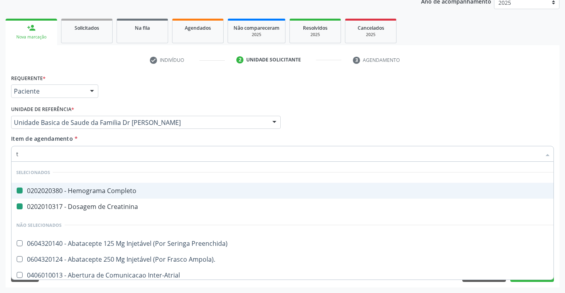
type input "tg"
checkbox Completo "false"
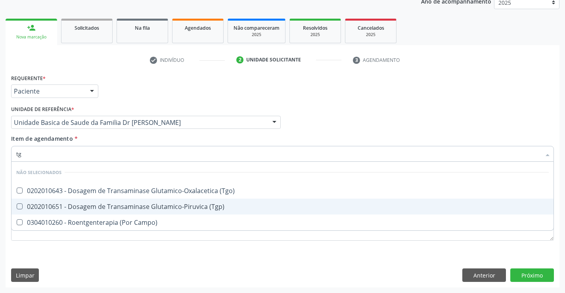
click at [115, 208] on div "0202010651 - Dosagem de Transaminase Glutamico-Piruvica (Tgp)" at bounding box center [282, 206] width 532 height 6
checkbox \(Tgp\) "true"
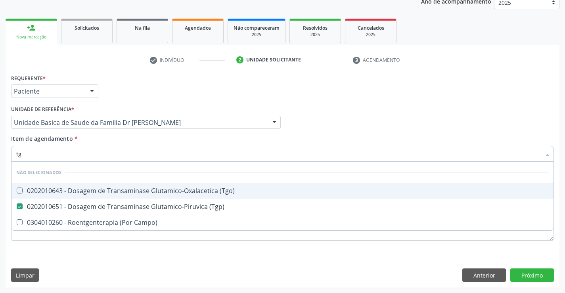
click at [115, 191] on div "0202010643 - Dosagem de Transaminase Glutamico-Oxalacetica (Tgo)" at bounding box center [282, 190] width 532 height 6
checkbox \(Tgo\) "true"
click at [111, 137] on div "Item de agendamento * tg Desfazer seleção Não selecionados 0202010643 - Dosagem…" at bounding box center [282, 146] width 543 height 25
checkbox Campo\) "true"
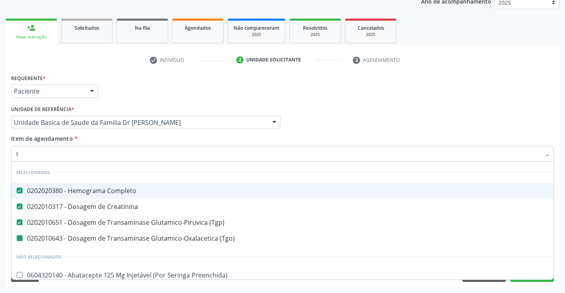
type input "tr"
checkbox \(Tgo\) "false"
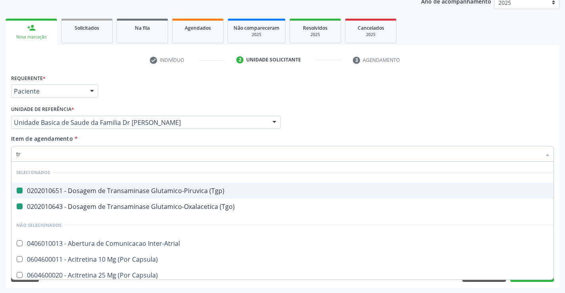
type input "tri"
checkbox \(Tgp\) "false"
checkbox \(Tgo\) "false"
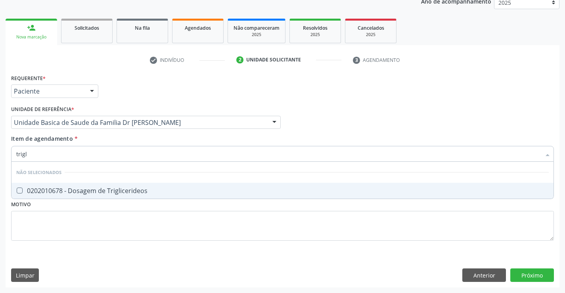
type input "trigli"
click at [126, 191] on div "0202010678 - Dosagem de Triglicerideos" at bounding box center [282, 190] width 532 height 6
checkbox Triglicerideos "true"
click at [109, 141] on div "Item de agendamento * trigli Desfazer seleção Não selecionados 0202010678 - Dos…" at bounding box center [282, 146] width 543 height 25
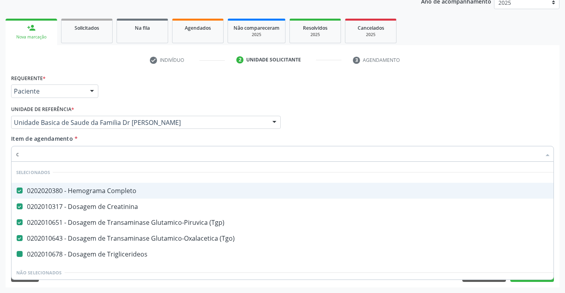
type input "co"
checkbox Triglicerideos "false"
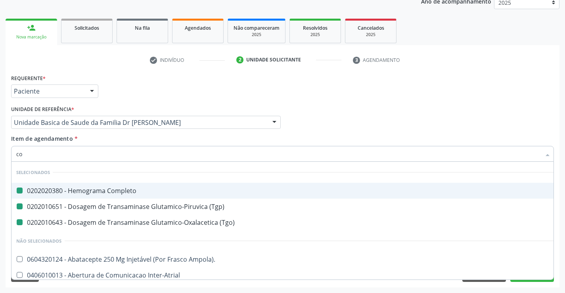
type input "coe"
checkbox Completo "false"
checkbox \(Tgp\) "false"
checkbox \(Tgo\) "false"
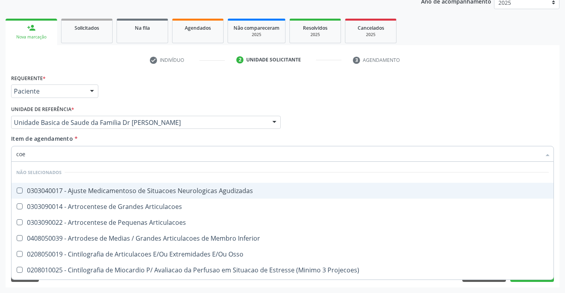
type input "co"
checkbox Agudizadas "true"
checkbox Articulacoes "true"
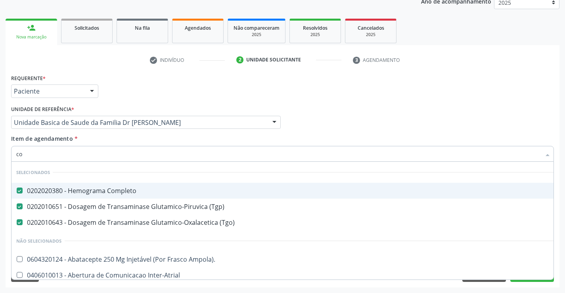
type input "col"
checkbox Completo "false"
checkbox \(Tgp\) "false"
checkbox \(Tgo\) "false"
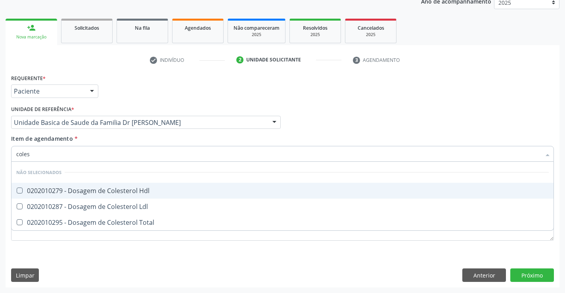
type input "colest"
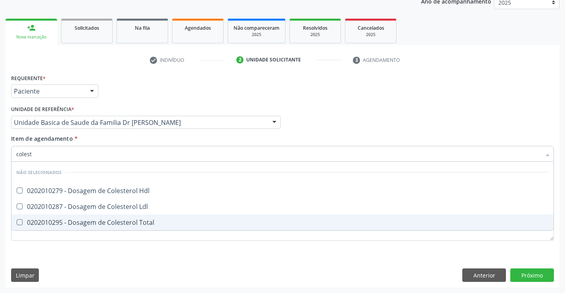
click at [114, 224] on div "0202010295 - Dosagem de Colesterol Total" at bounding box center [282, 222] width 532 height 6
checkbox Total "true"
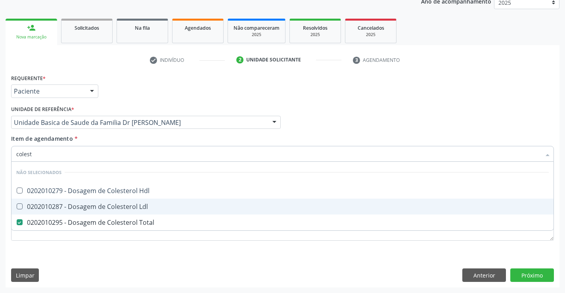
click at [115, 207] on div "0202010287 - Dosagem de Colesterol Ldl" at bounding box center [282, 206] width 532 height 6
checkbox Ldl "true"
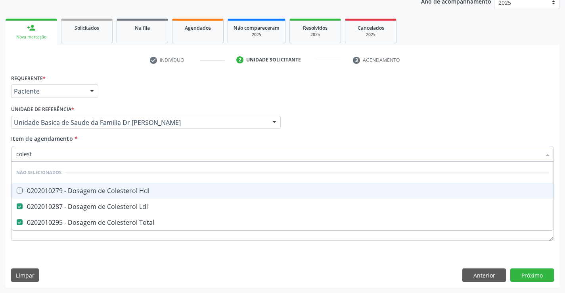
click at [117, 190] on div "0202010279 - Dosagem de Colesterol Hdl" at bounding box center [282, 190] width 532 height 6
checkbox Hdl "true"
click at [120, 139] on div "Item de agendamento * colest Desfazer seleção Não selecionados 0202010279 - Dos…" at bounding box center [282, 146] width 543 height 25
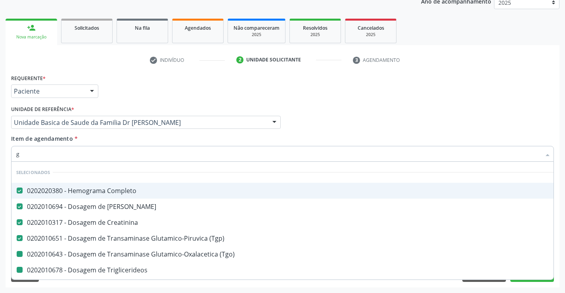
type input "gl"
checkbox \(Tgo\) "false"
checkbox Triglicerideos "false"
checkbox Total "false"
checkbox Ldl "false"
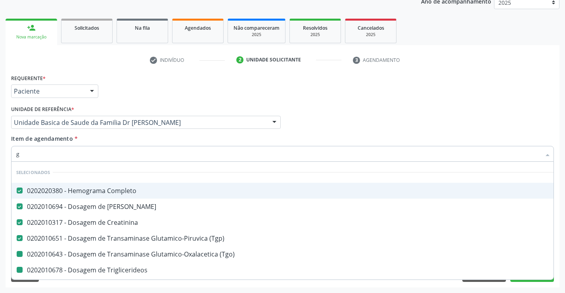
checkbox Hdl "false"
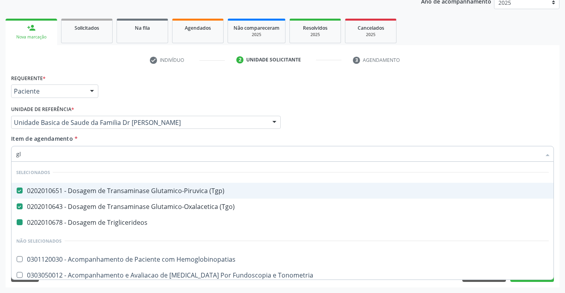
type input "gli"
checkbox Triglicerideos "false"
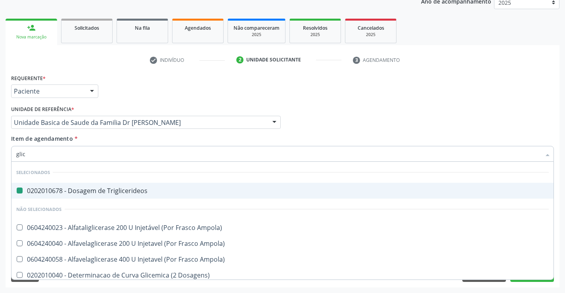
type input "glico"
checkbox Triglicerideos "false"
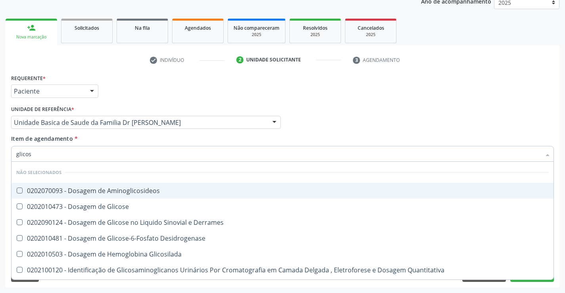
type input "glicose"
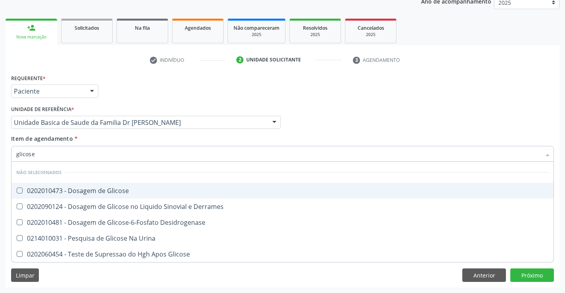
click at [127, 193] on div "0202010473 - Dosagem de Glicose" at bounding box center [282, 190] width 532 height 6
checkbox Glicose "true"
click at [121, 141] on div "Item de agendamento * glicose Desfazer seleção Não selecionados 0202010473 - Do…" at bounding box center [282, 146] width 543 height 25
checkbox Desidrogenase "true"
checkbox Glicose "true"
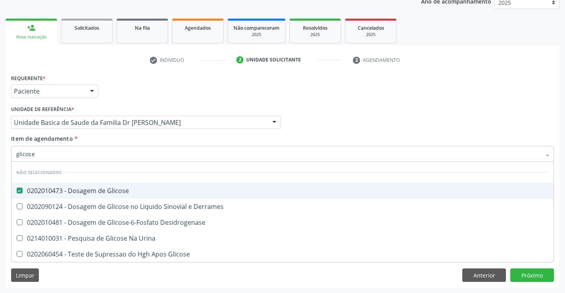
checkbox Urina "true"
checkbox Derrames "true"
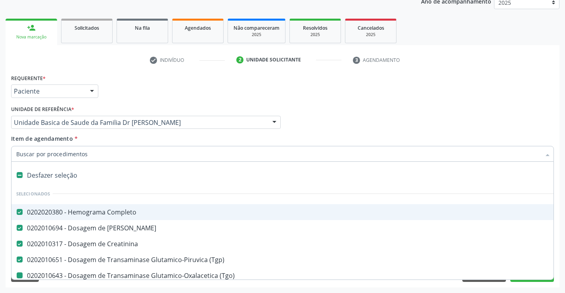
type input "u"
checkbox \(Tgo\) "false"
checkbox Triglicerideos "false"
checkbox Total "false"
checkbox Ldl "false"
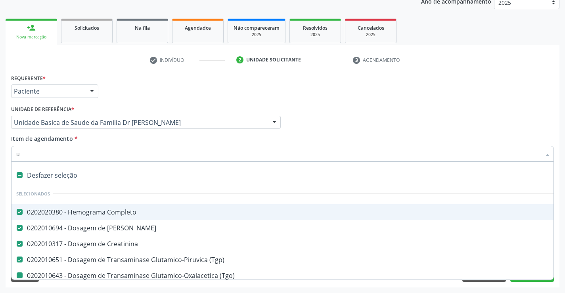
checkbox Hdl "false"
checkbox Glicose "false"
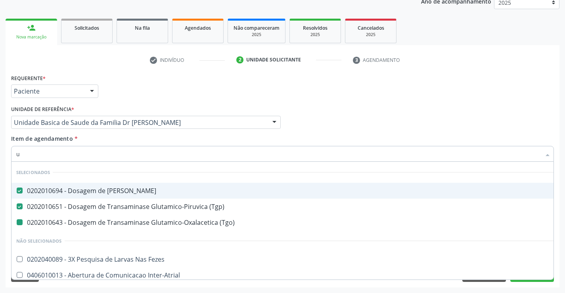
type input "ur"
checkbox \(Tgo\) "false"
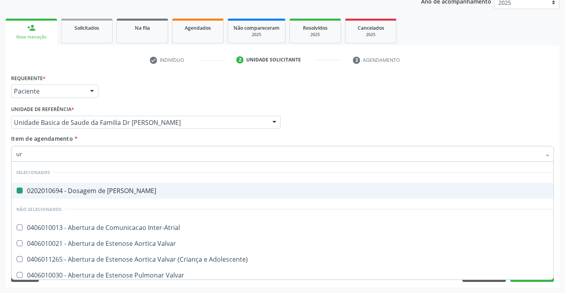
type input "uri"
checkbox Ureia "false"
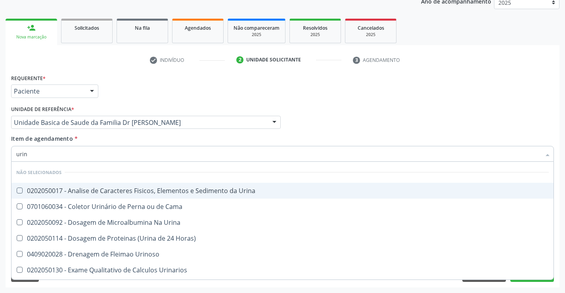
type input "urina"
click at [130, 189] on div "0202050017 - Analise de Caracteres Fisicos, Elementos e Sedimento da Urina" at bounding box center [282, 190] width 532 height 6
checkbox Urina "true"
click at [128, 138] on div "Item de agendamento * urina Desfazer seleção Não selecionados 0202050017 - Anal…" at bounding box center [282, 146] width 543 height 25
checkbox Horas\) "true"
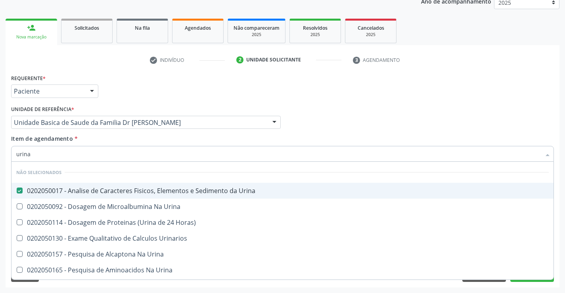
checkbox Urina "true"
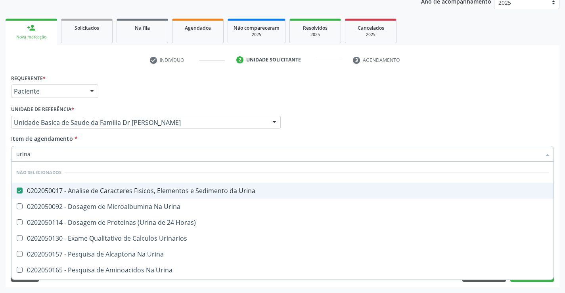
checkbox Urina "true"
checkbox Urinarios "true"
checkbox Urina "true"
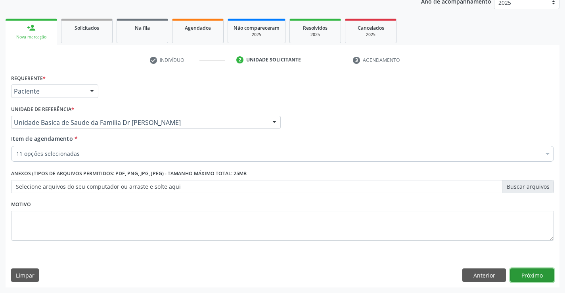
click at [527, 273] on button "Próximo" at bounding box center [532, 274] width 44 height 13
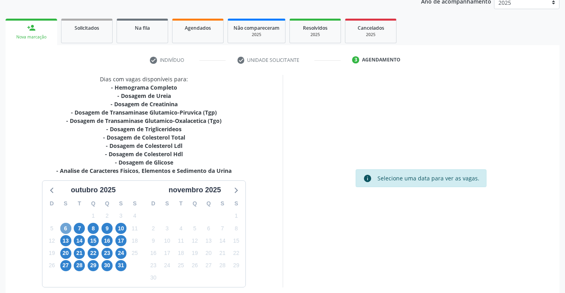
click at [63, 227] on span "6" at bounding box center [65, 228] width 11 height 11
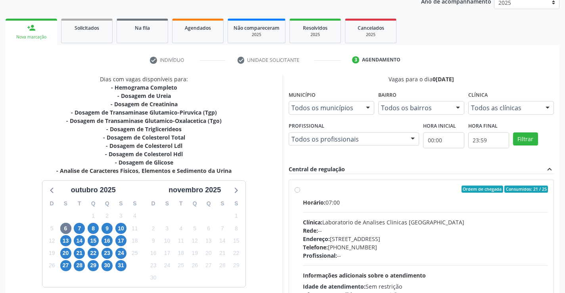
click at [408, 195] on label "Ordem de chegada Consumidos: 21 / 25 Horário: 07:00 Clínica: Laboratorio de Ana…" at bounding box center [425, 246] width 245 height 122
click at [300, 193] on input "Ordem de chegada Consumidos: 21 / 25 Horário: 07:00 Clínica: Laboratorio de Ana…" at bounding box center [297, 188] width 6 height 7
radio input "true"
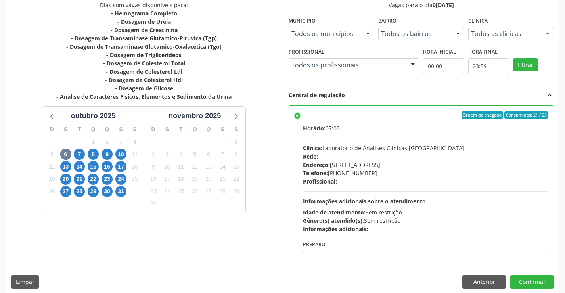
scroll to position [181, 0]
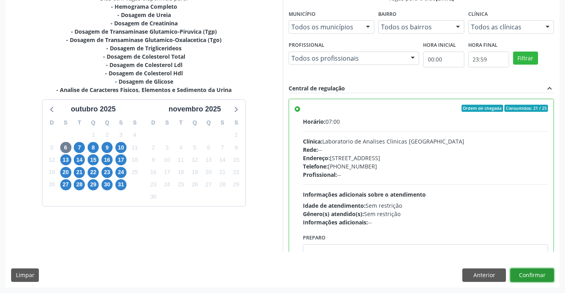
click at [531, 273] on button "Confirmar" at bounding box center [532, 274] width 44 height 13
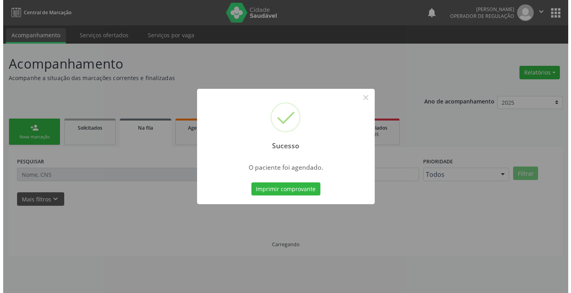
scroll to position [0, 0]
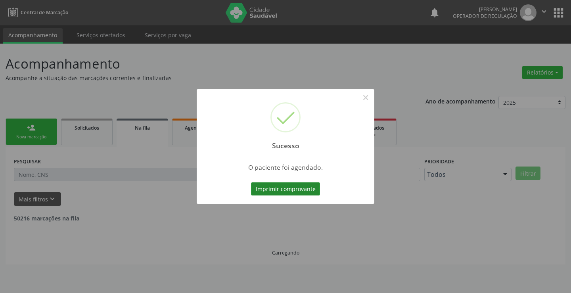
click at [281, 189] on button "Imprimir comprovante" at bounding box center [285, 188] width 69 height 13
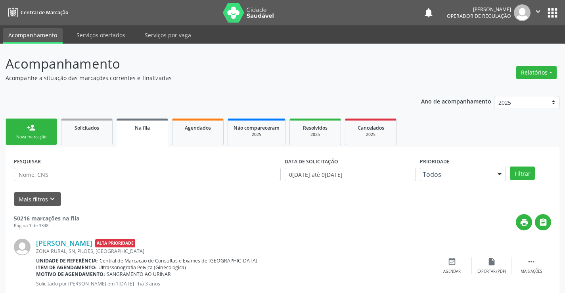
click at [31, 125] on div "person_add" at bounding box center [31, 127] width 9 height 9
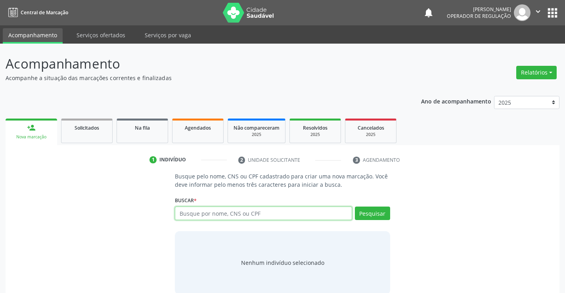
click at [269, 212] on input "text" at bounding box center [263, 212] width 177 height 13
type input "700002949095903"
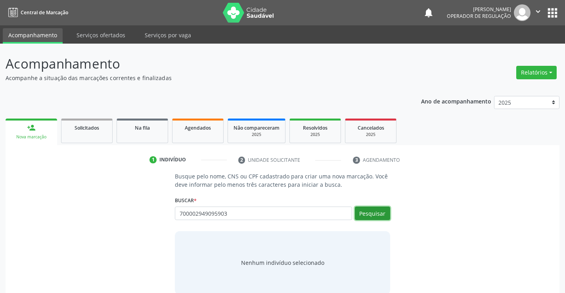
click at [373, 209] on button "Pesquisar" at bounding box center [372, 212] width 35 height 13
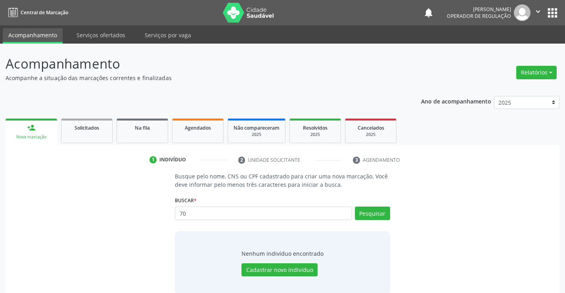
type input "7"
type input "700002949095903"
click at [364, 211] on button "Pesquisar" at bounding box center [372, 212] width 35 height 13
type input "700002949095903"
click at [270, 266] on button "Cadastrar novo indivíduo" at bounding box center [279, 269] width 76 height 13
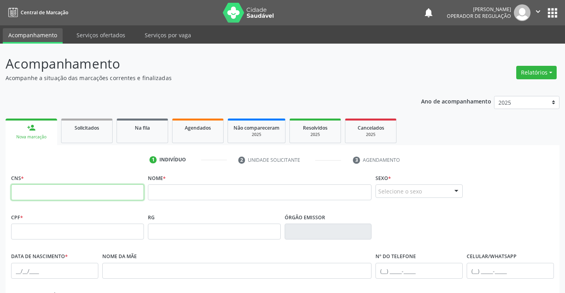
click at [51, 193] on input "text" at bounding box center [77, 192] width 133 height 16
type input "700 0029 4909 5903"
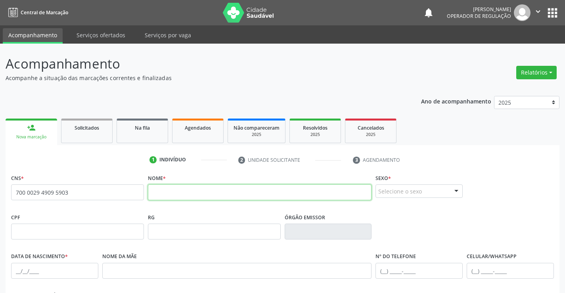
click at [187, 191] on input "text" at bounding box center [260, 192] width 224 height 16
type input "[PERSON_NAME]"
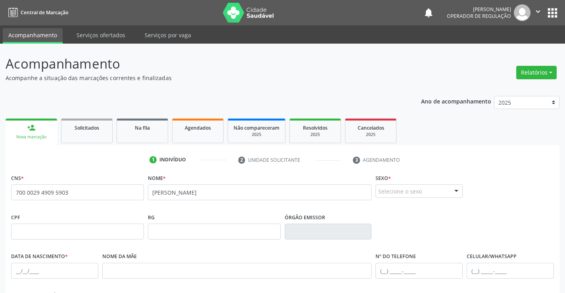
click at [400, 189] on div "Selecione o sexo" at bounding box center [418, 190] width 87 height 13
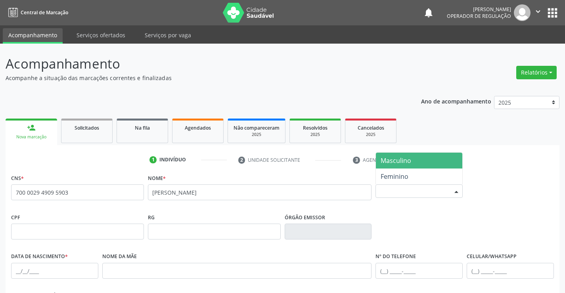
click at [413, 159] on span "Masculino" at bounding box center [419, 161] width 86 height 16
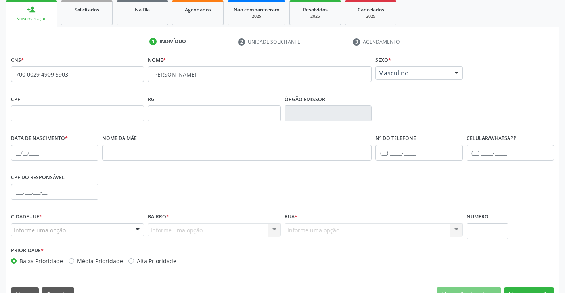
scroll to position [119, 0]
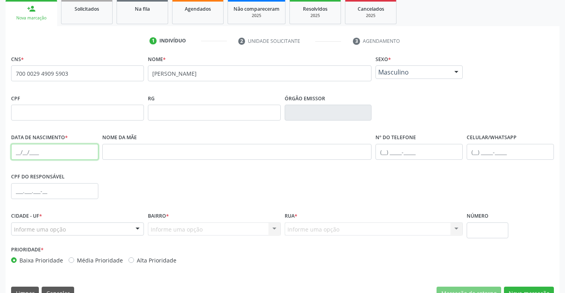
click at [42, 151] on input "text" at bounding box center [54, 152] width 87 height 16
type input "2[DATE]"
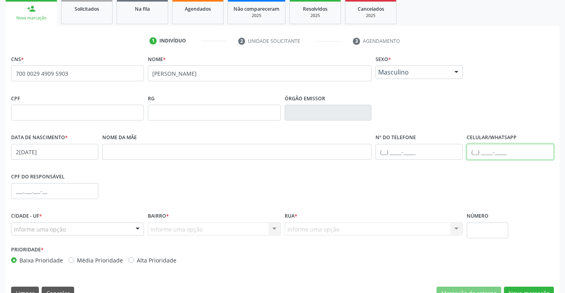
click at [485, 154] on input "text" at bounding box center [509, 152] width 87 height 16
type input "[PHONE_NUMBER]"
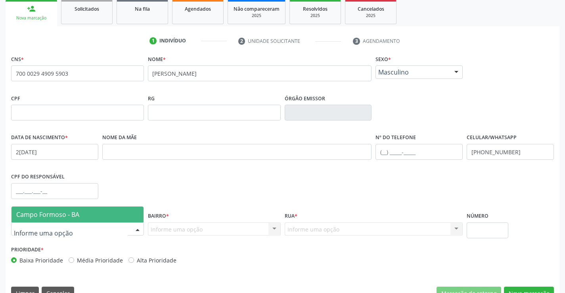
click at [78, 224] on div at bounding box center [77, 228] width 133 height 13
click at [78, 218] on span "Campo Formoso - BA" at bounding box center [47, 214] width 63 height 9
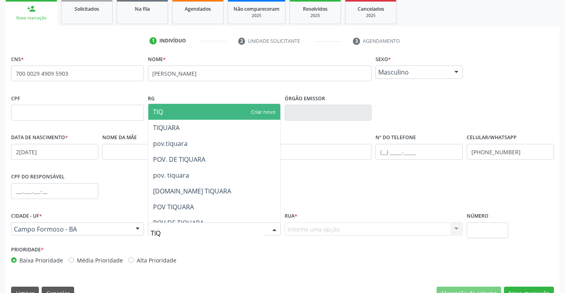
type input "TIQU"
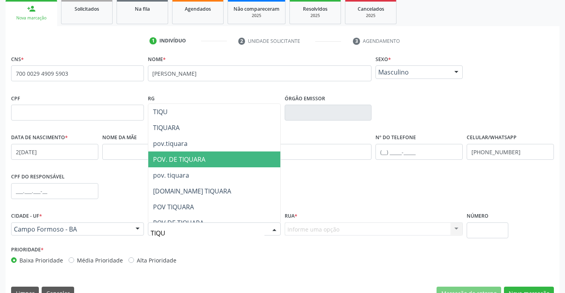
click at [194, 160] on span "POV. DE TIQUARA" at bounding box center [179, 159] width 52 height 9
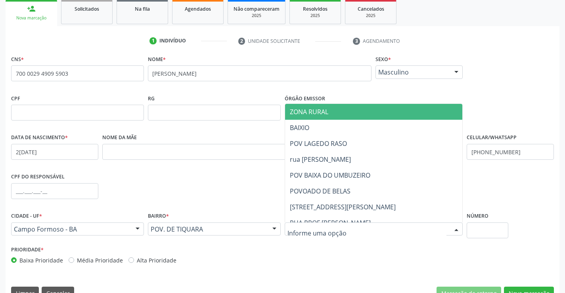
click at [344, 111] on span "ZONA RURAL" at bounding box center [374, 112] width 178 height 16
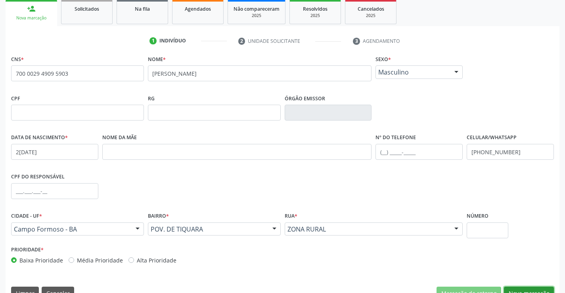
click at [522, 288] on button "Nova marcação" at bounding box center [529, 293] width 50 height 13
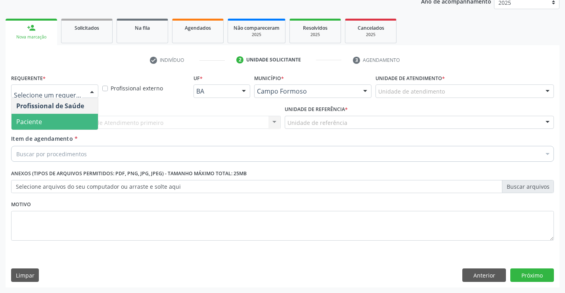
click at [44, 117] on span "Paciente" at bounding box center [54, 122] width 86 height 16
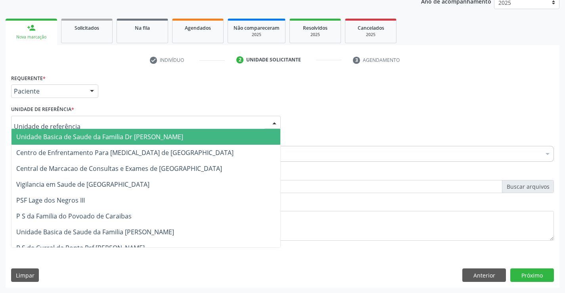
click at [44, 117] on div at bounding box center [145, 122] width 269 height 13
click at [52, 132] on span "Unidade Basica de Saude da Familia Dr [PERSON_NAME]" at bounding box center [145, 137] width 269 height 16
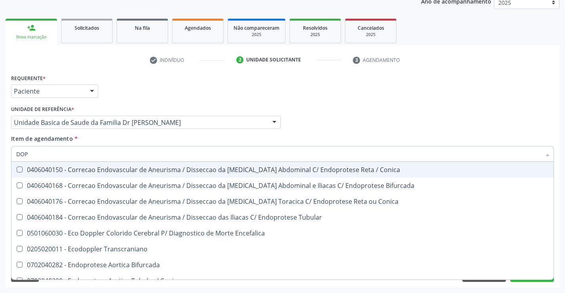
type input "DOPP"
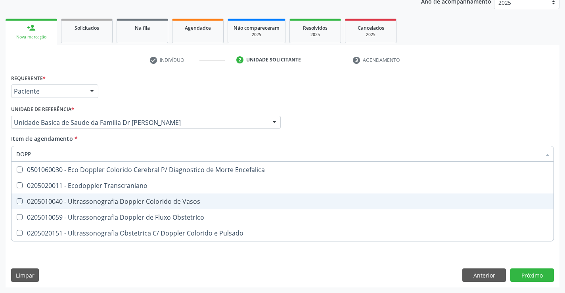
click at [131, 202] on div "0205010040 - Ultrassonografia Doppler Colorido de Vasos" at bounding box center [282, 201] width 532 height 6
checkbox Vasos "true"
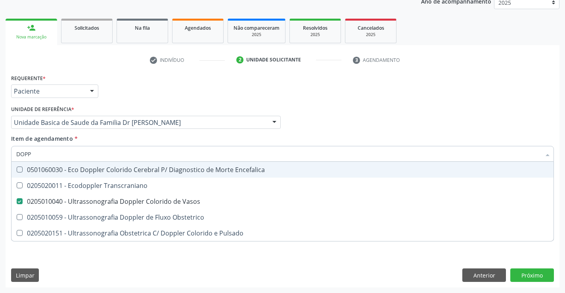
type input "DOPP"
click at [126, 136] on div "Item de agendamento * DOPP Desfazer seleção 0501060030 - Eco Doppler Colorido C…" at bounding box center [282, 146] width 543 height 25
checkbox Transcraniano "true"
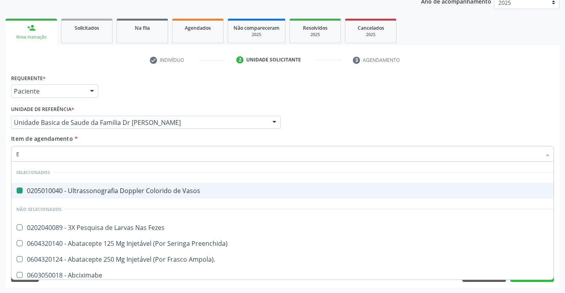
type input "EL"
checkbox Vasos "false"
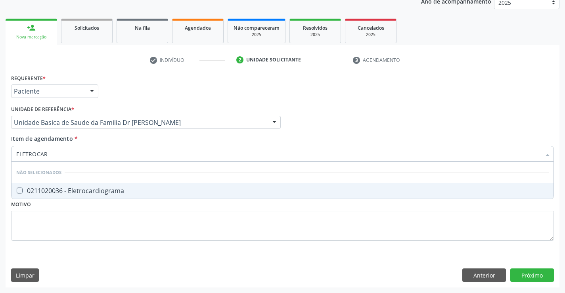
type input "ELETROCARD"
click at [122, 189] on div "0211020036 - Eletrocardiograma" at bounding box center [282, 190] width 532 height 6
checkbox Eletrocardiograma "true"
click at [120, 135] on div "Item de agendamento * ELETROCARD Desfazer seleção Não selecionados 0211020036 -…" at bounding box center [282, 146] width 543 height 25
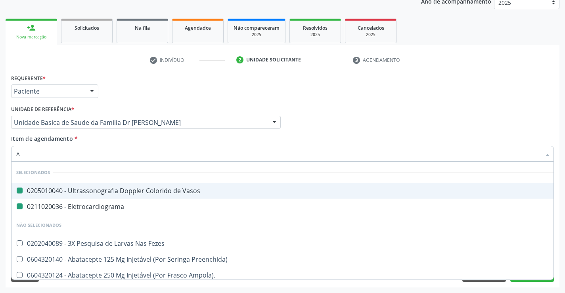
type input "AN"
checkbox Vasos "false"
checkbox Eletrocardiograma "false"
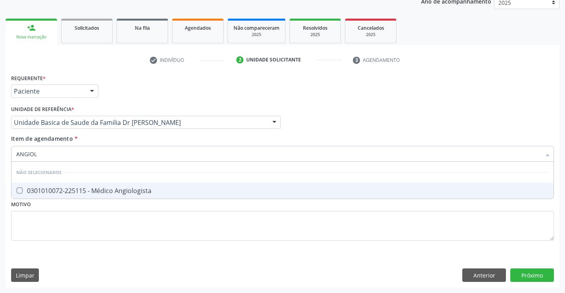
type input "ANGIOLO"
click at [115, 192] on div "0301010072-225115 - Médico Angiologista" at bounding box center [282, 190] width 532 height 6
checkbox Angiologista "true"
click at [536, 275] on div "Requerente * Paciente Profissional de Saúde Paciente Nenhum resultado encontrad…" at bounding box center [283, 179] width 554 height 215
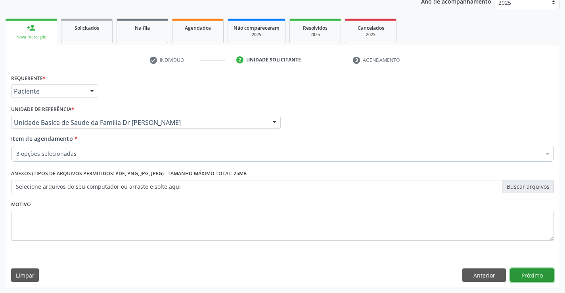
click at [536, 274] on button "Próximo" at bounding box center [532, 274] width 44 height 13
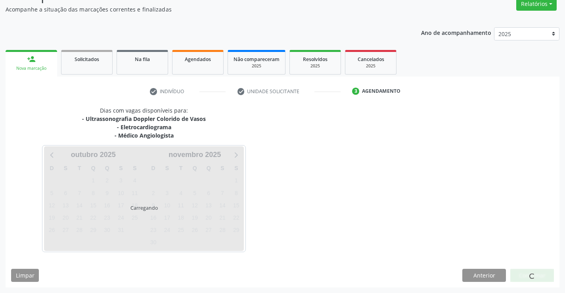
scroll to position [92, 0]
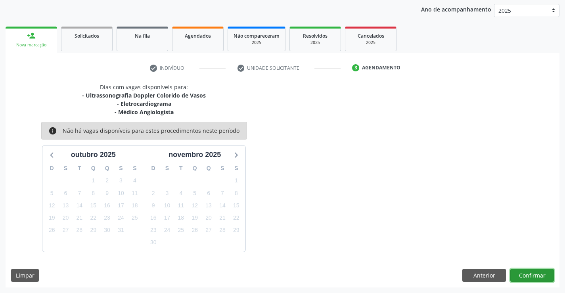
click at [536, 274] on button "Confirmar" at bounding box center [532, 275] width 44 height 13
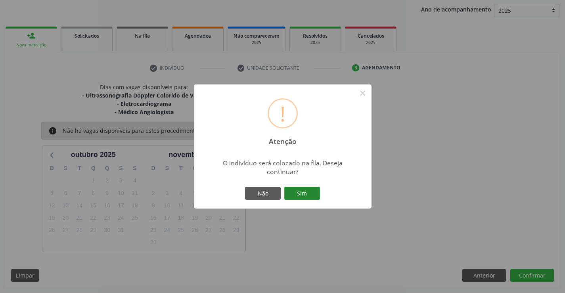
click at [301, 193] on button "Sim" at bounding box center [302, 193] width 36 height 13
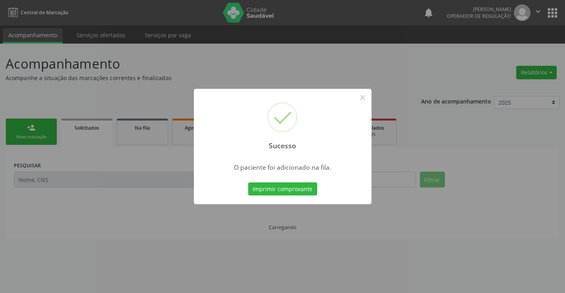
scroll to position [0, 0]
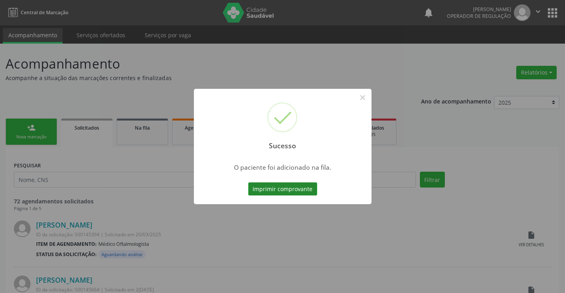
click at [281, 189] on button "Imprimir comprovante" at bounding box center [282, 188] width 69 height 13
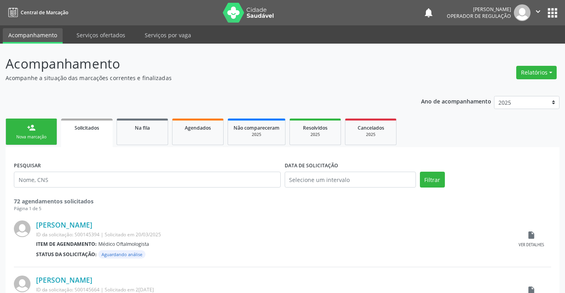
click at [28, 128] on div "person_add" at bounding box center [31, 127] width 9 height 9
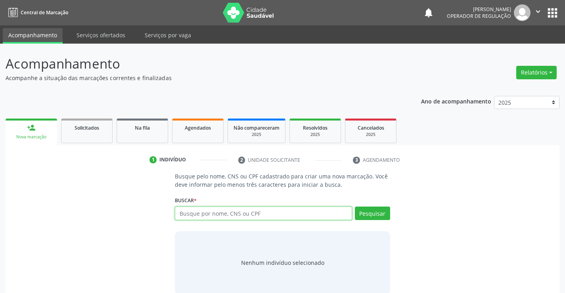
click at [240, 214] on input "text" at bounding box center [263, 212] width 177 height 13
type input "708406281135764"
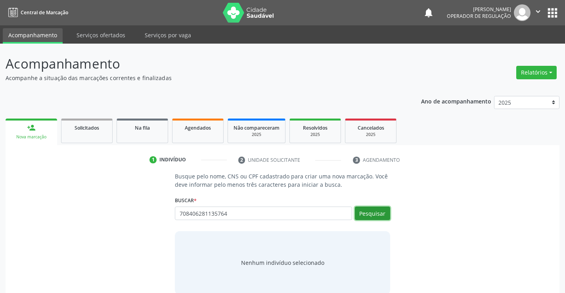
click at [373, 210] on button "Pesquisar" at bounding box center [372, 212] width 35 height 13
type input "708406281135764"
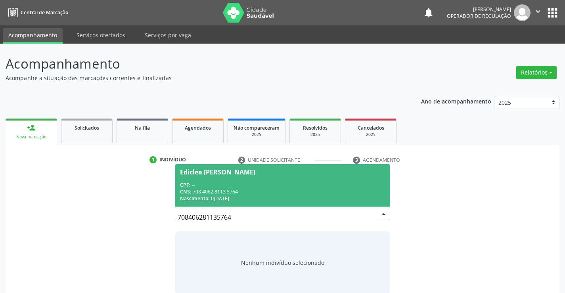
click at [231, 180] on span "Ediclea [PERSON_NAME] CPF: -- CNS: 708 4062 8113 5764 Nascimento: 0[DATE]" at bounding box center [282, 185] width 214 height 42
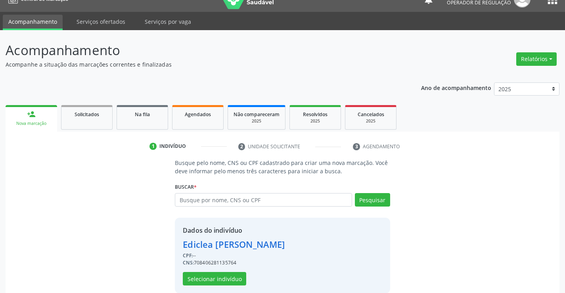
scroll to position [25, 0]
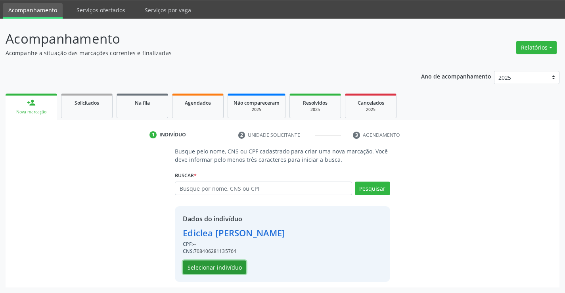
click at [212, 268] on button "Selecionar indivíduo" at bounding box center [214, 266] width 63 height 13
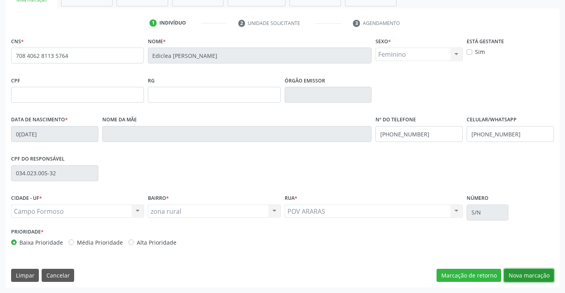
click at [524, 275] on button "Nova marcação" at bounding box center [529, 275] width 50 height 13
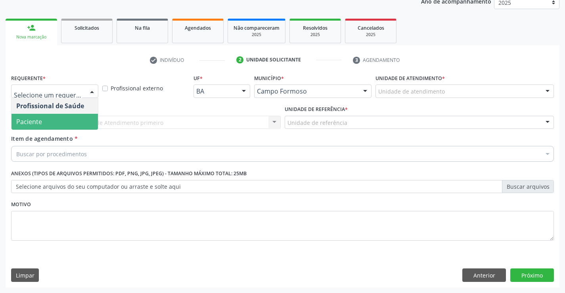
click at [52, 121] on span "Paciente" at bounding box center [54, 122] width 86 height 16
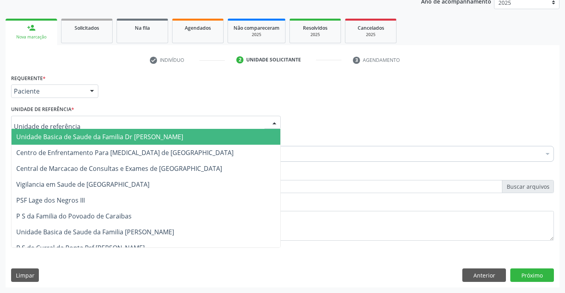
click at [66, 134] on span "Unidade Basica de Saude da Familia Dr [PERSON_NAME]" at bounding box center [99, 136] width 167 height 9
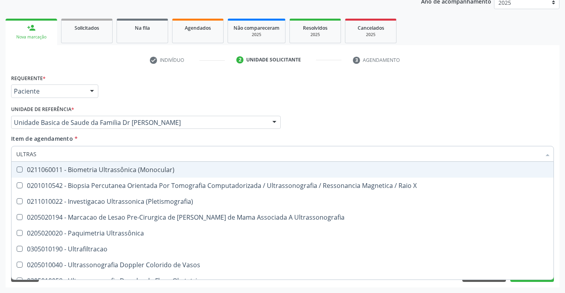
type input "ULTRASS"
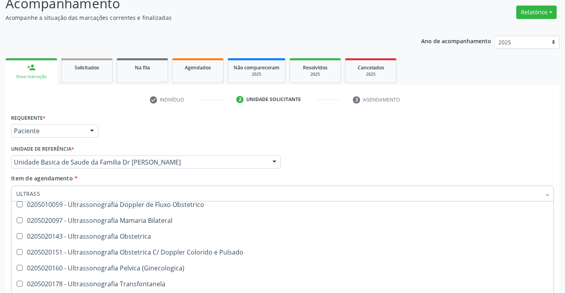
scroll to position [119, 0]
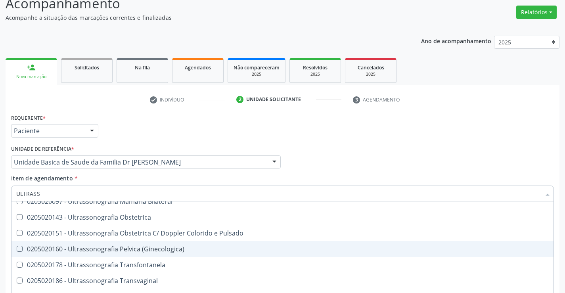
click at [168, 246] on div "0205020160 - Ultrassonografia Pelvica (Ginecologica)" at bounding box center [282, 249] width 532 height 6
checkbox \(Ginecologica\) "true"
click at [561, 255] on div "Acompanhamento Acompanhe a situação das marcações correntes e finalizadas Relat…" at bounding box center [282, 157] width 565 height 349
checkbox X "true"
checkbox \(Ginecologica\) "false"
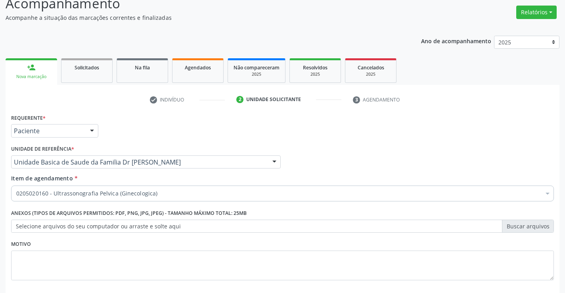
scroll to position [0, 0]
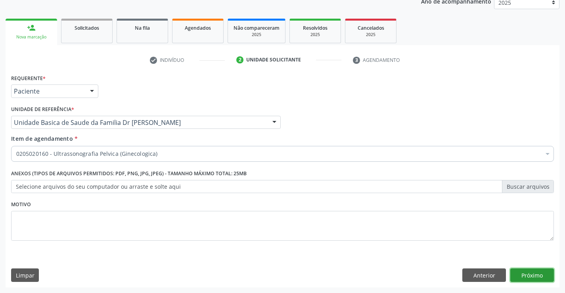
click at [534, 271] on button "Próximo" at bounding box center [532, 274] width 44 height 13
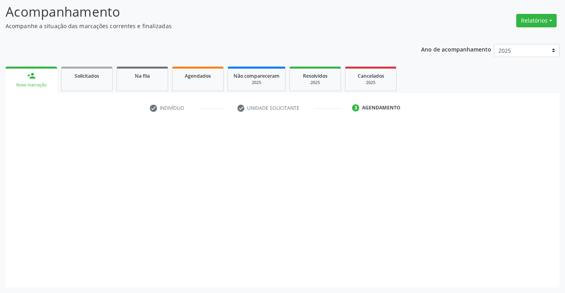
scroll to position [52, 0]
